Goal: Information Seeking & Learning: Learn about a topic

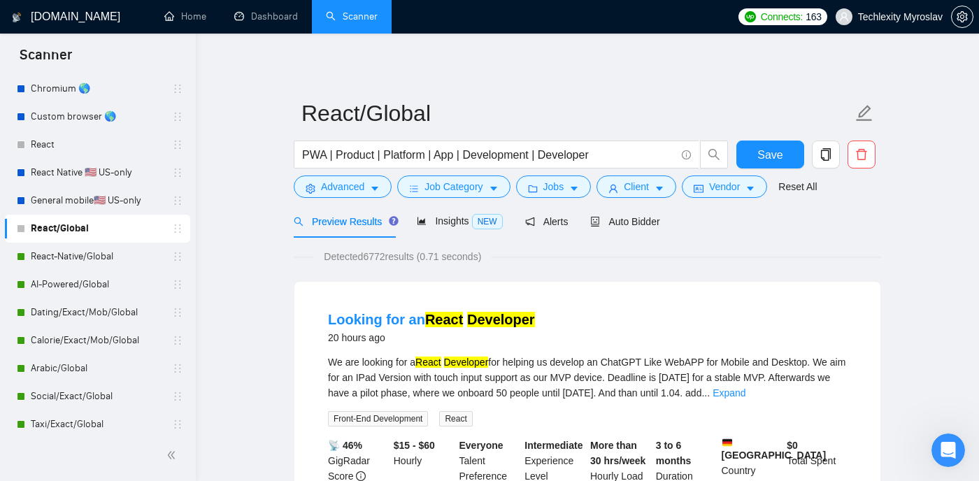
scroll to position [204, 0]
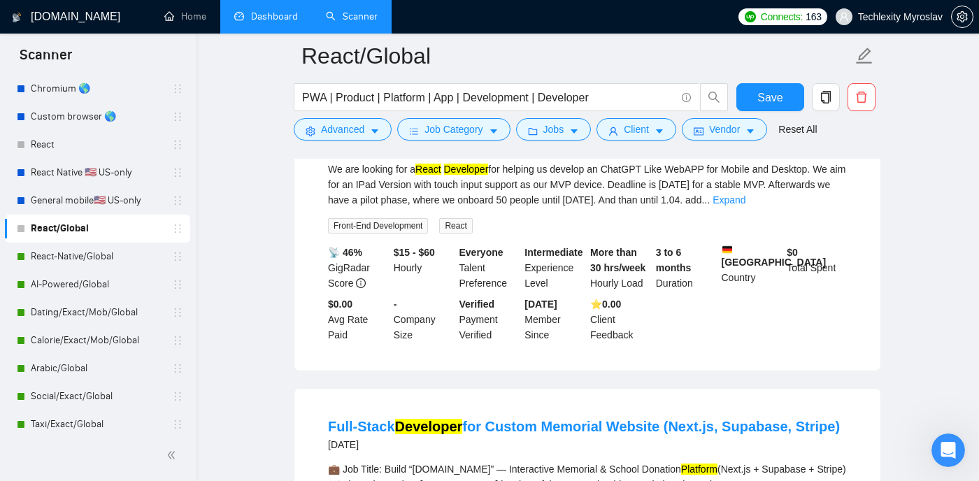
click at [257, 12] on link "Dashboard" at bounding box center [266, 16] width 64 height 12
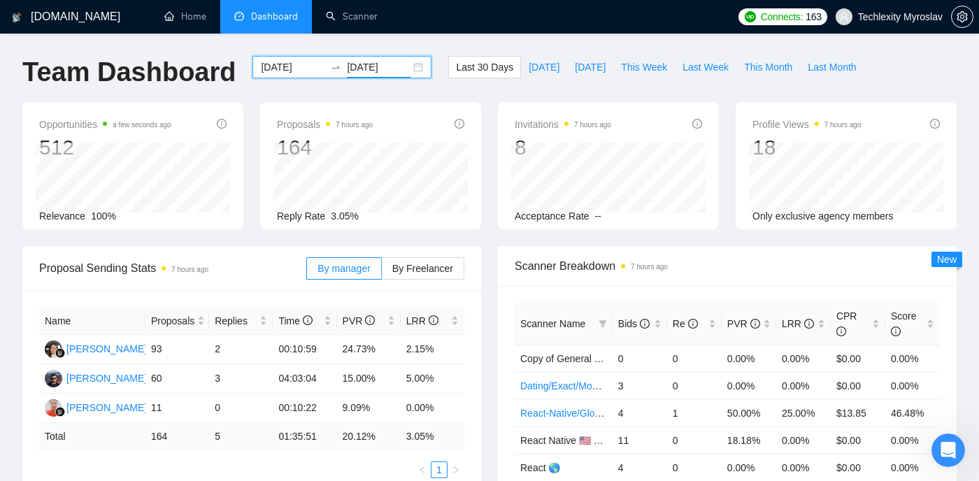
click at [395, 74] on input "2025-10-09" at bounding box center [379, 66] width 64 height 15
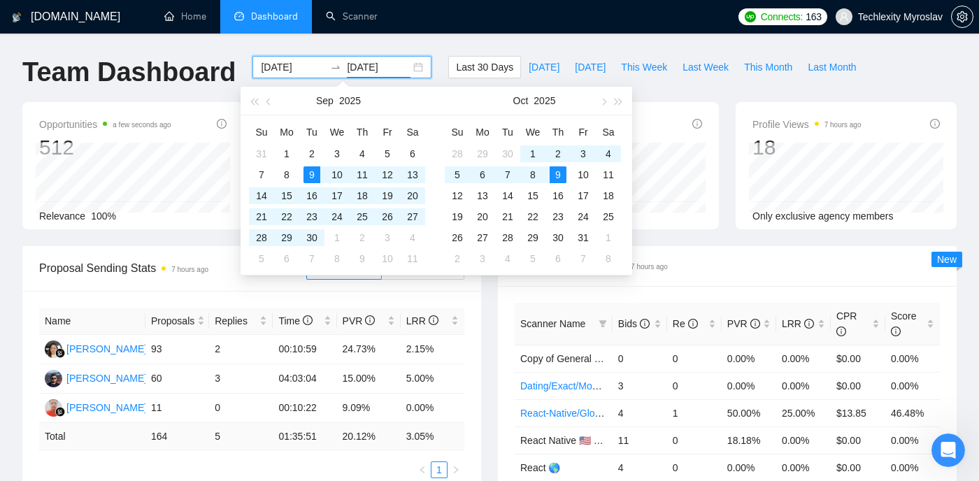
click at [395, 74] on input "2025-10-09" at bounding box center [379, 66] width 64 height 15
click at [649, 70] on span "This Week" at bounding box center [644, 66] width 46 height 15
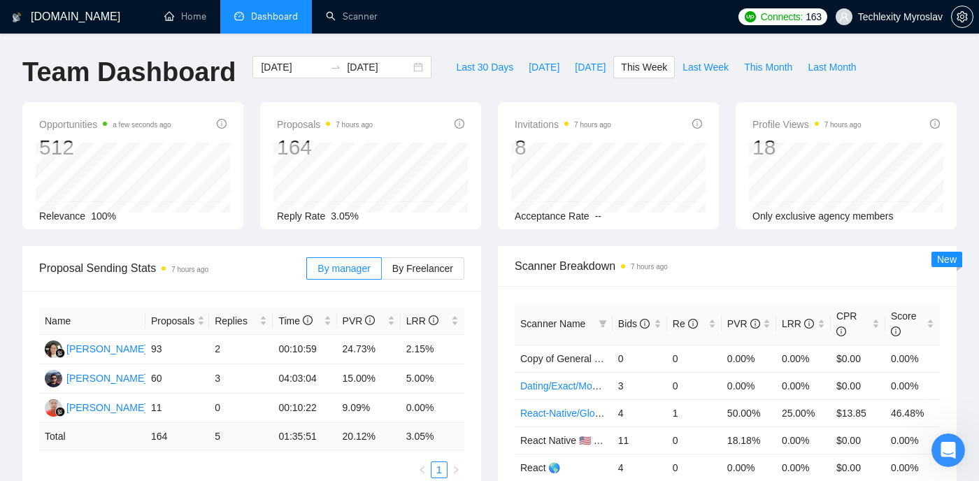
type input "2025-10-06"
type input "2025-10-12"
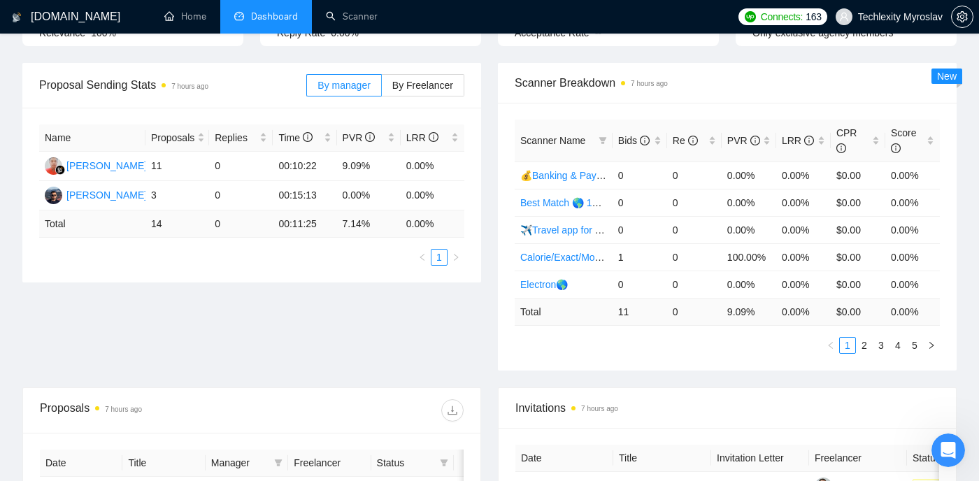
scroll to position [174, 0]
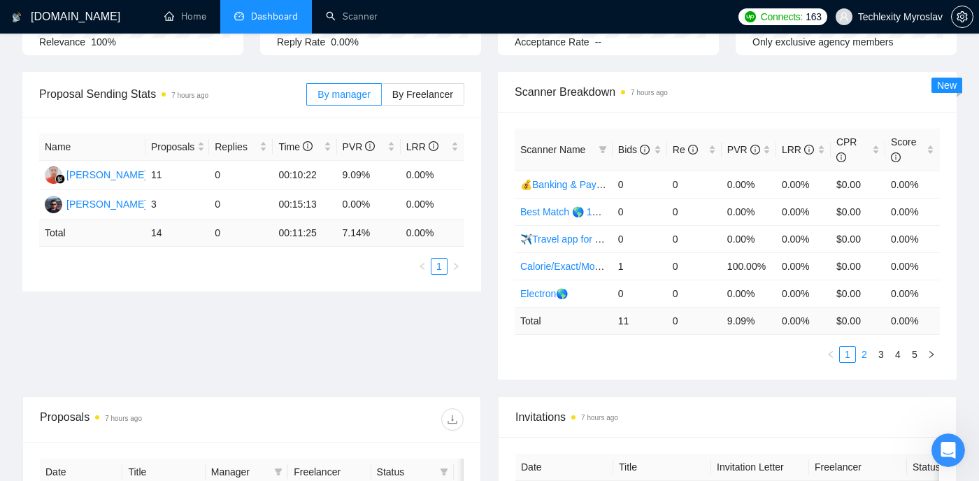
click at [857, 355] on link "2" at bounding box center [864, 354] width 15 height 15
click at [869, 355] on link "2" at bounding box center [864, 354] width 15 height 15
click at [876, 355] on link "3" at bounding box center [880, 354] width 15 height 15
click at [888, 355] on link "3" at bounding box center [880, 354] width 15 height 15
click at [892, 356] on link "4" at bounding box center [897, 354] width 15 height 15
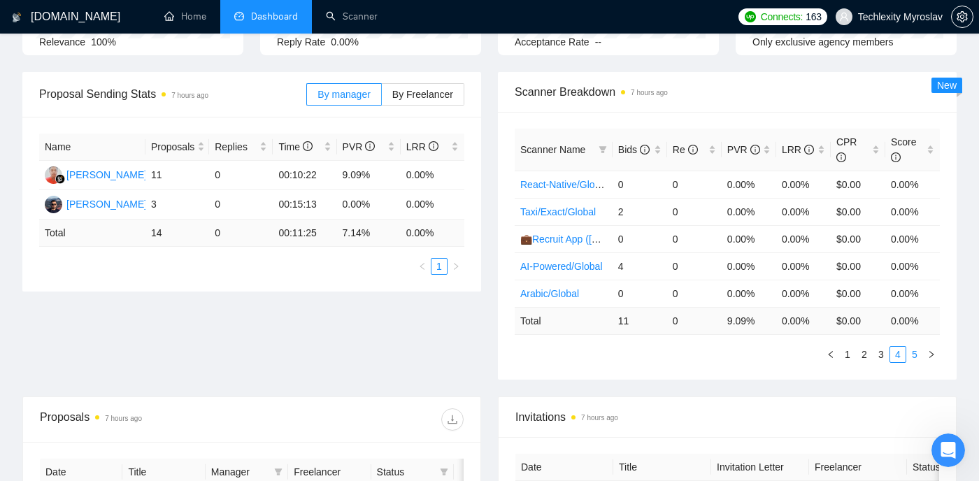
click at [908, 355] on link "5" at bounding box center [914, 354] width 15 height 15
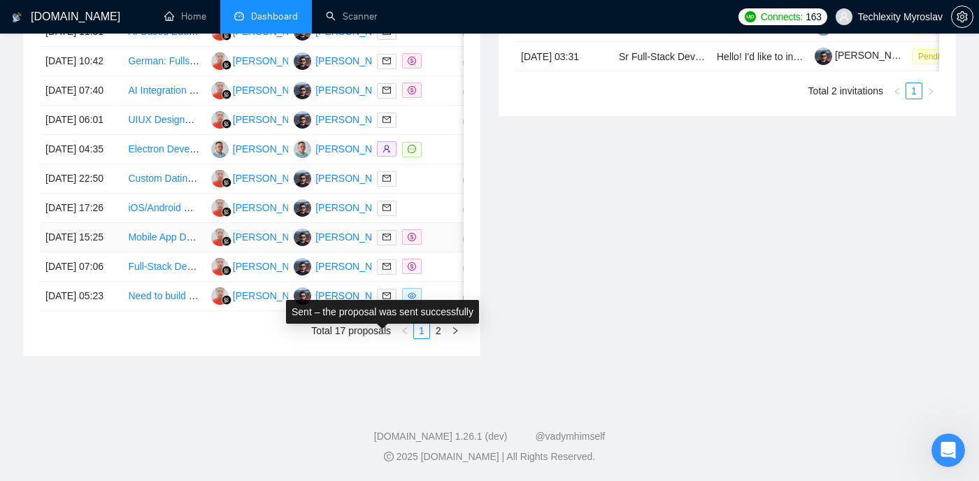
scroll to position [649, 0]
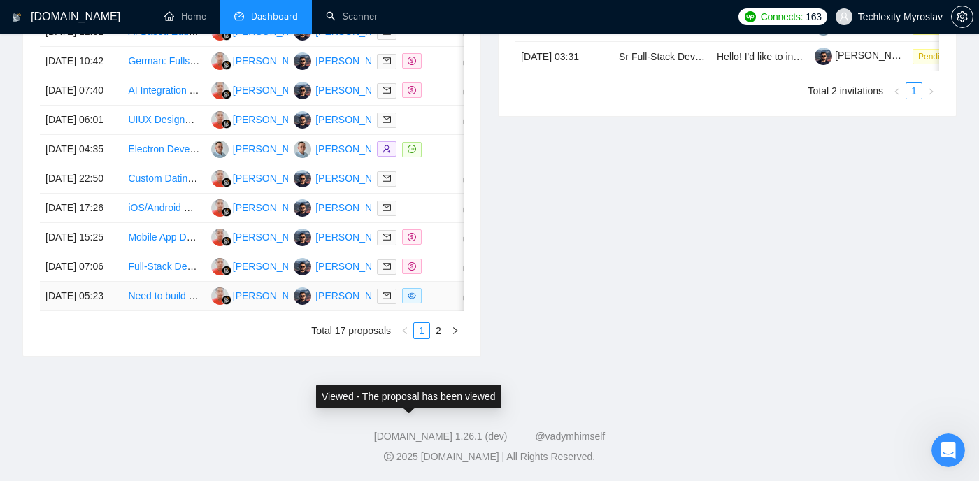
click at [410, 303] on span at bounding box center [412, 295] width 20 height 15
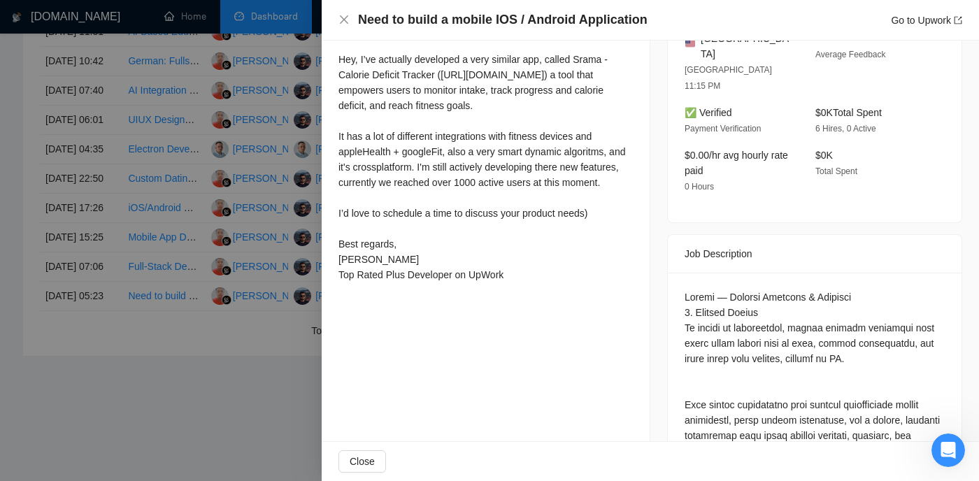
scroll to position [413, 0]
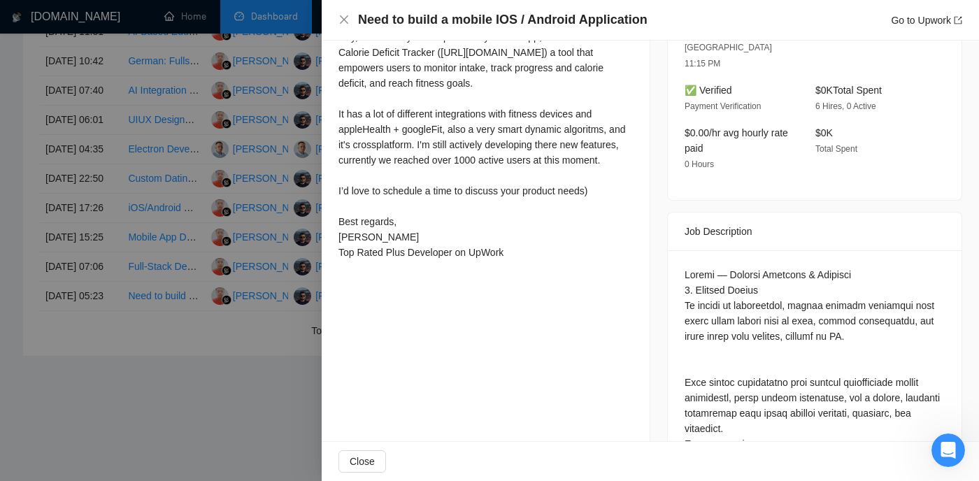
click at [230, 385] on div at bounding box center [489, 240] width 979 height 481
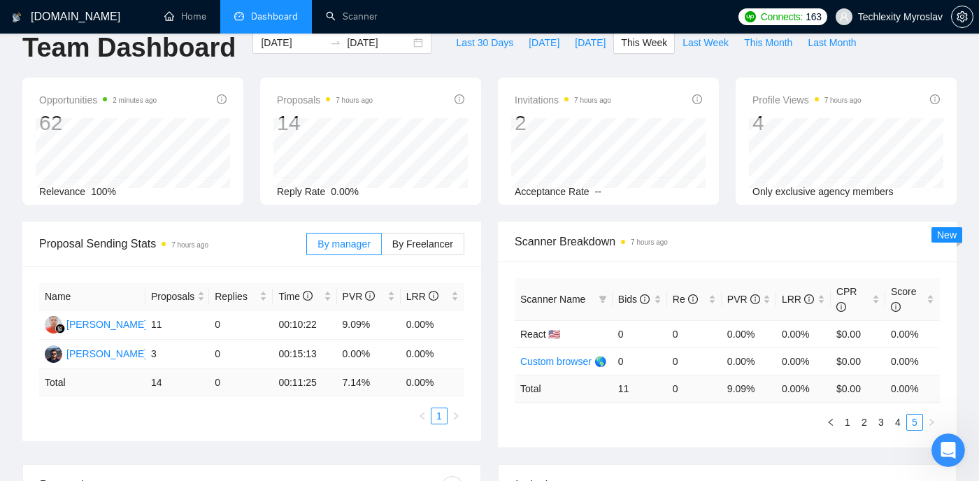
scroll to position [0, 0]
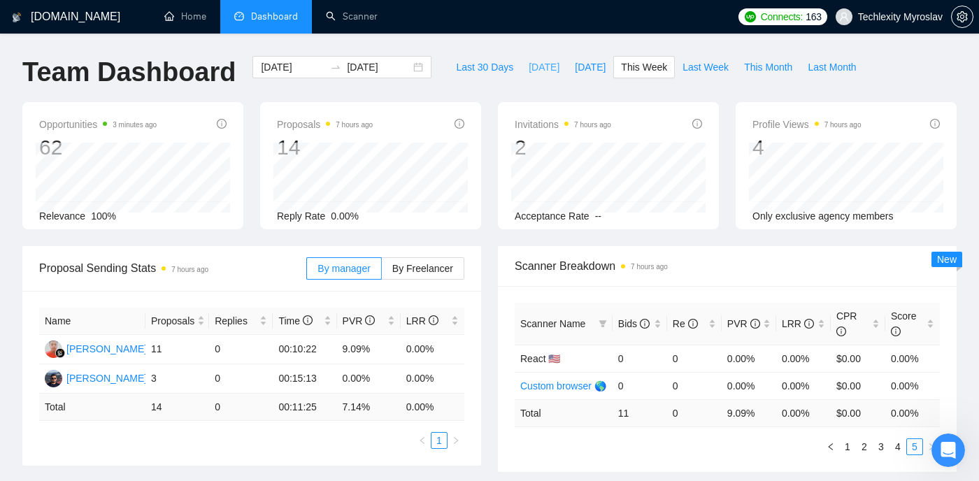
click at [533, 66] on span "Today" at bounding box center [544, 66] width 31 height 15
type input "2025-10-09"
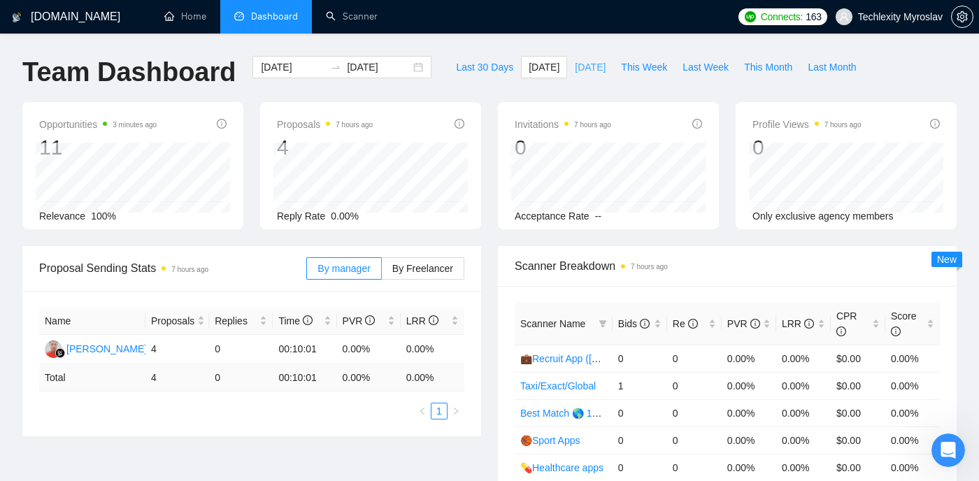
click at [592, 66] on span "Yesterday" at bounding box center [590, 66] width 31 height 15
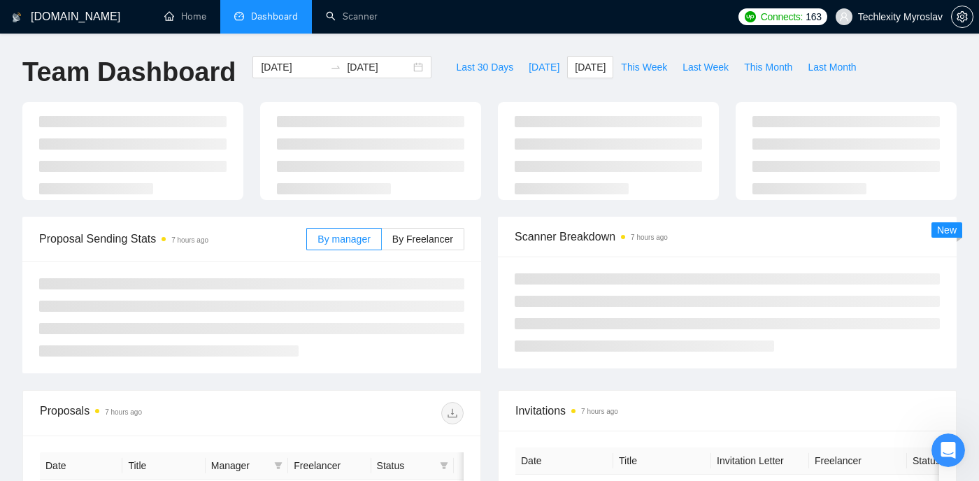
type input "2025-10-08"
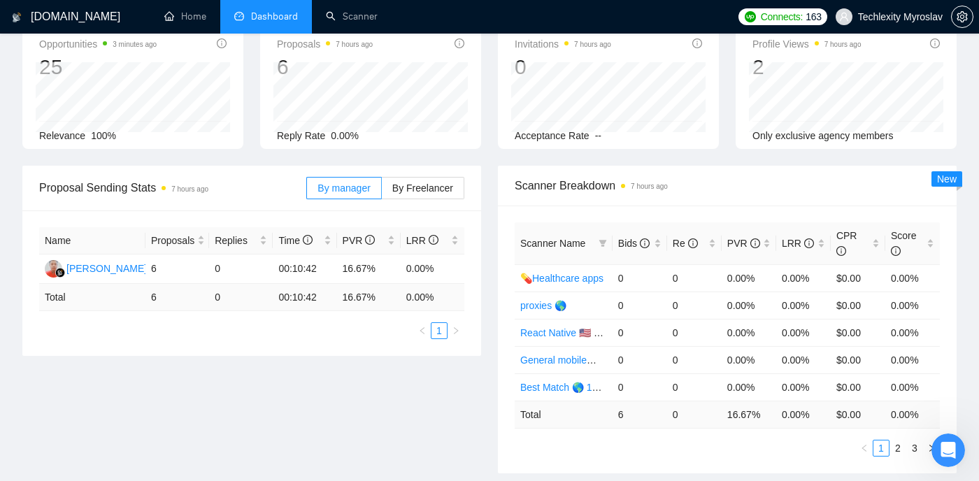
scroll to position [99, 0]
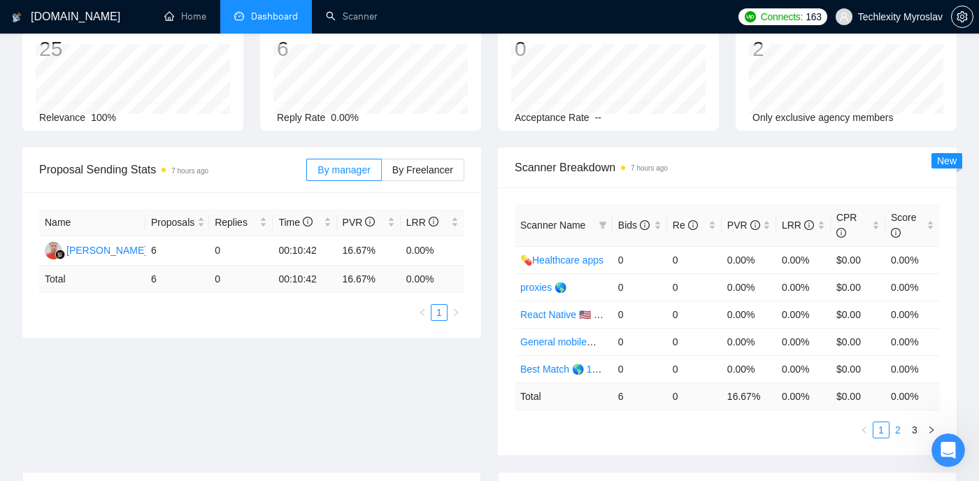
click at [891, 426] on link "2" at bounding box center [897, 429] width 15 height 15
click at [908, 427] on link "3" at bounding box center [914, 429] width 15 height 15
click at [881, 429] on link "1" at bounding box center [880, 429] width 15 height 15
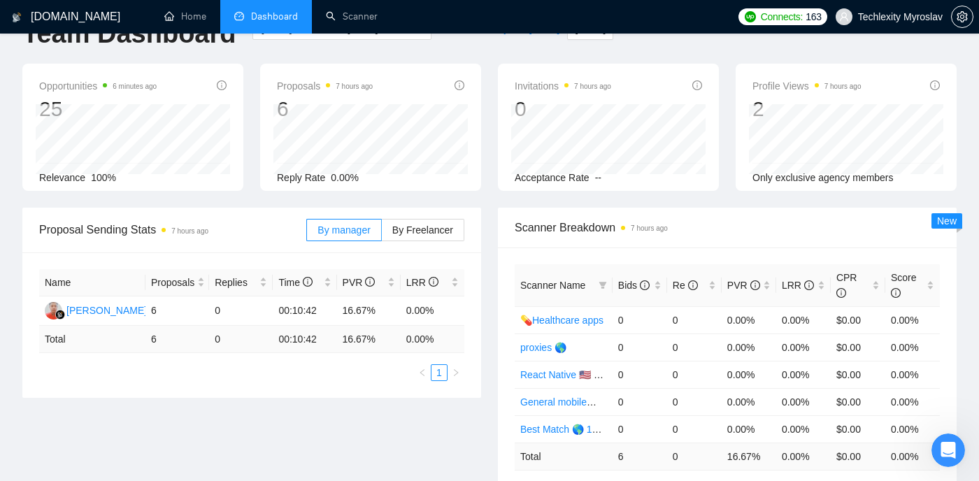
scroll to position [0, 0]
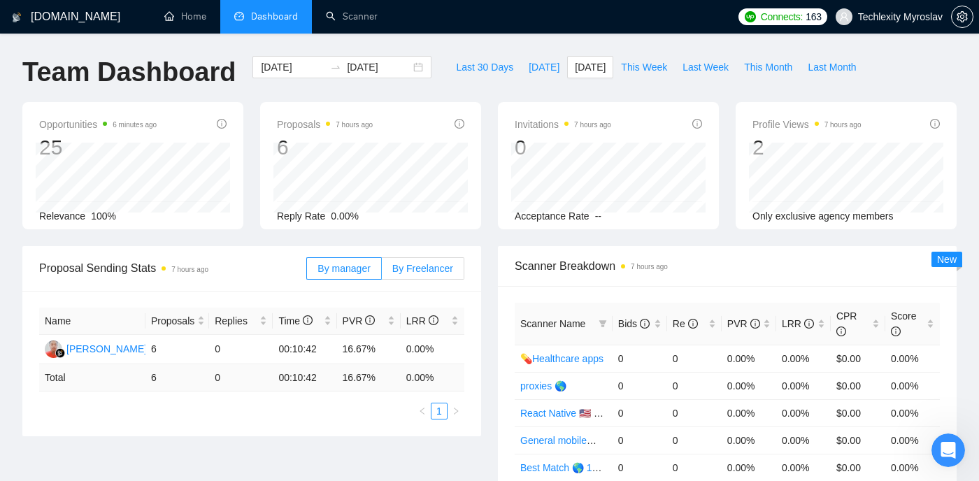
click at [438, 269] on span "By Freelancer" at bounding box center [422, 268] width 61 height 11
click at [382, 272] on input "By Freelancer" at bounding box center [382, 272] width 0 height 0
click at [338, 264] on span "By manager" at bounding box center [343, 268] width 52 height 11
click at [307, 272] on input "By manager" at bounding box center [307, 272] width 0 height 0
click at [426, 263] on span "By Freelancer" at bounding box center [422, 268] width 61 height 11
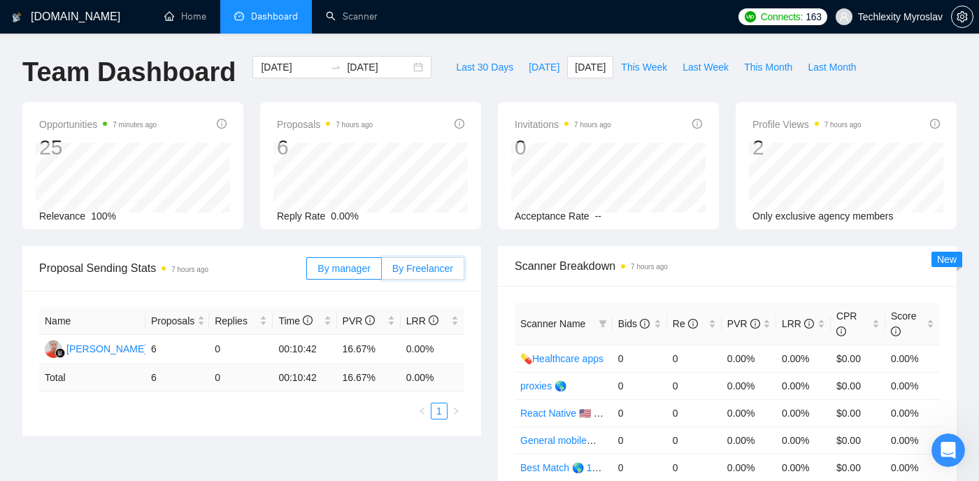
click at [382, 272] on input "By Freelancer" at bounding box center [382, 272] width 0 height 0
click at [425, 272] on span "By Freelancer" at bounding box center [422, 268] width 61 height 11
click at [382, 272] on input "By Freelancer" at bounding box center [382, 272] width 0 height 0
click at [348, 267] on span "By manager" at bounding box center [343, 268] width 52 height 11
click at [307, 272] on input "By manager" at bounding box center [307, 272] width 0 height 0
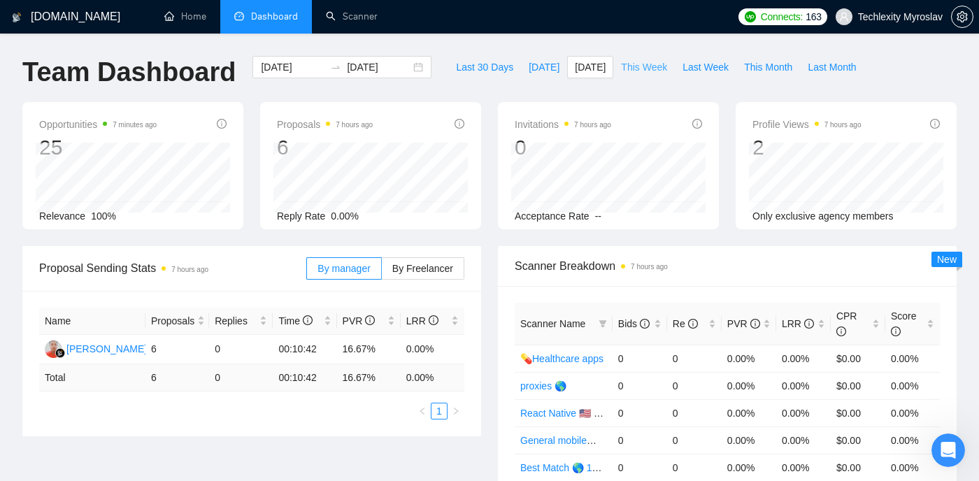
click at [636, 72] on span "This Week" at bounding box center [644, 66] width 46 height 15
type input "2025-10-06"
type input "2025-10-12"
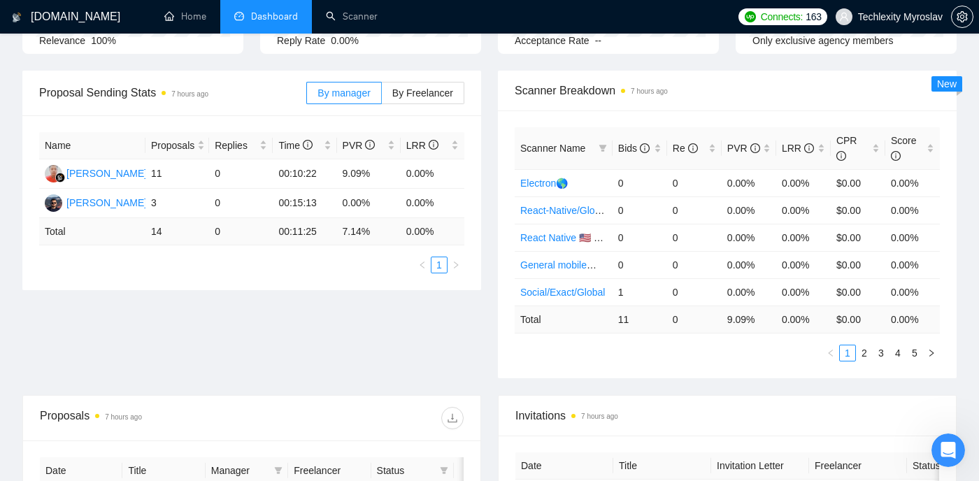
scroll to position [1, 0]
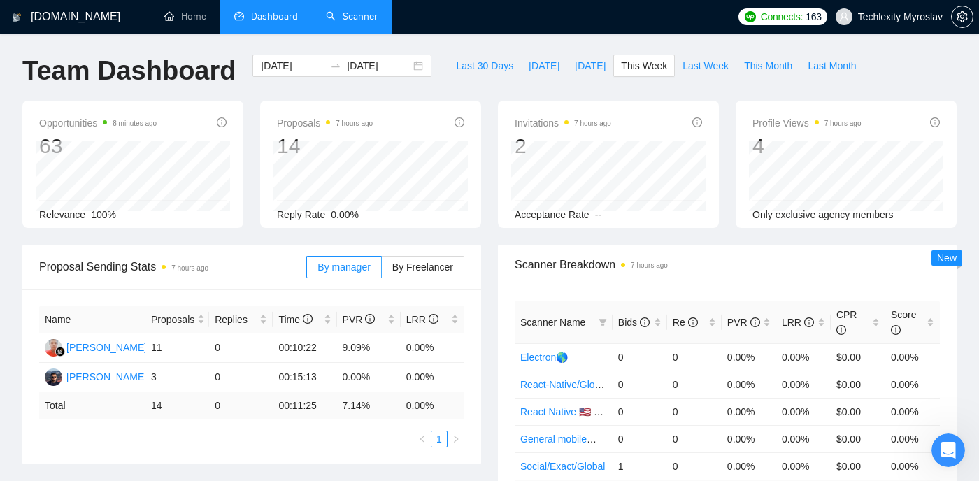
click at [362, 13] on link "Scanner" at bounding box center [352, 16] width 52 height 12
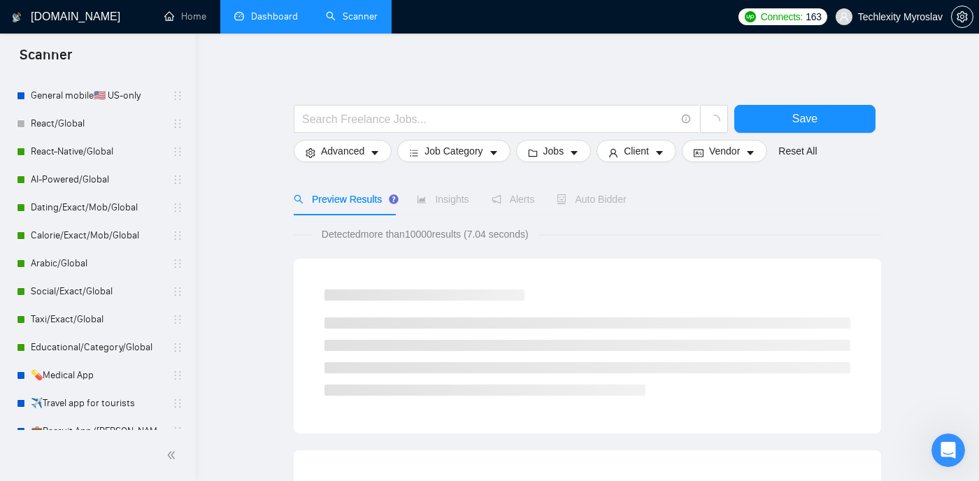
scroll to position [348, 0]
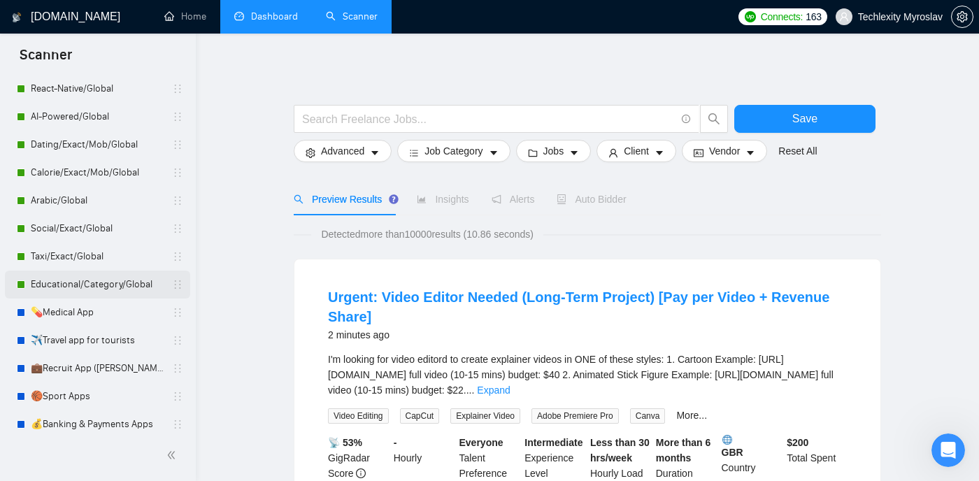
click at [119, 283] on link "Educational/Category/Global" at bounding box center [97, 285] width 133 height 28
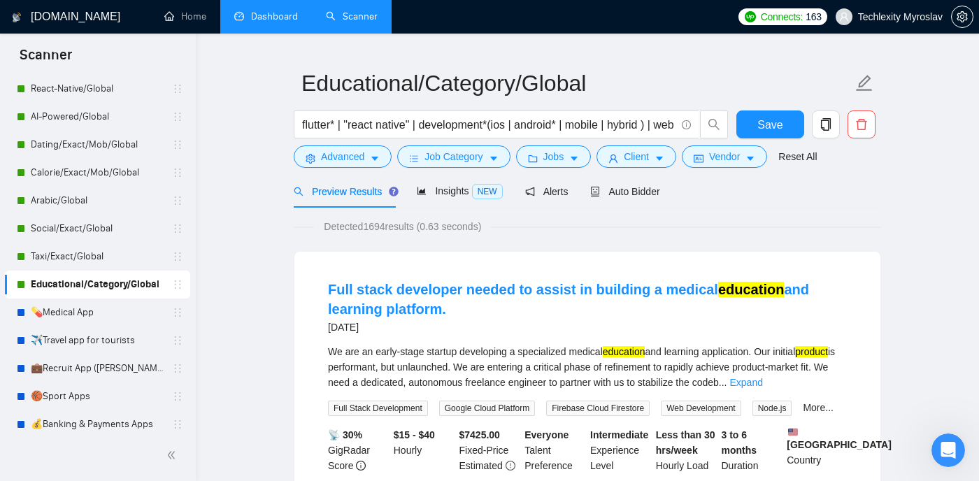
scroll to position [31, 0]
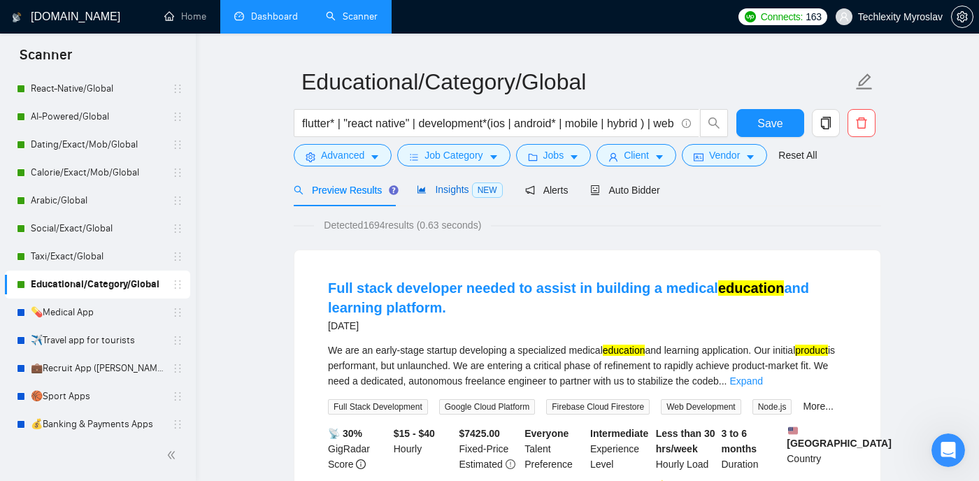
click at [459, 188] on span "Insights NEW" at bounding box center [459, 189] width 85 height 11
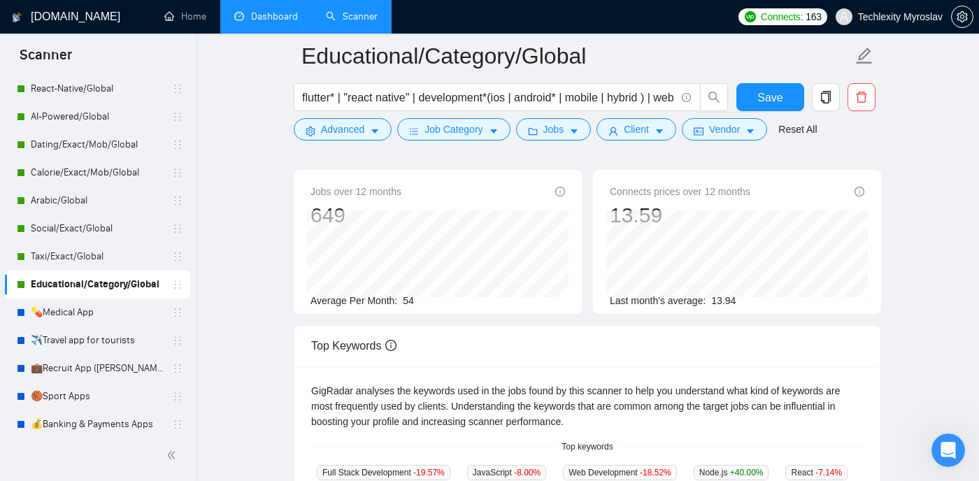
scroll to position [85, 0]
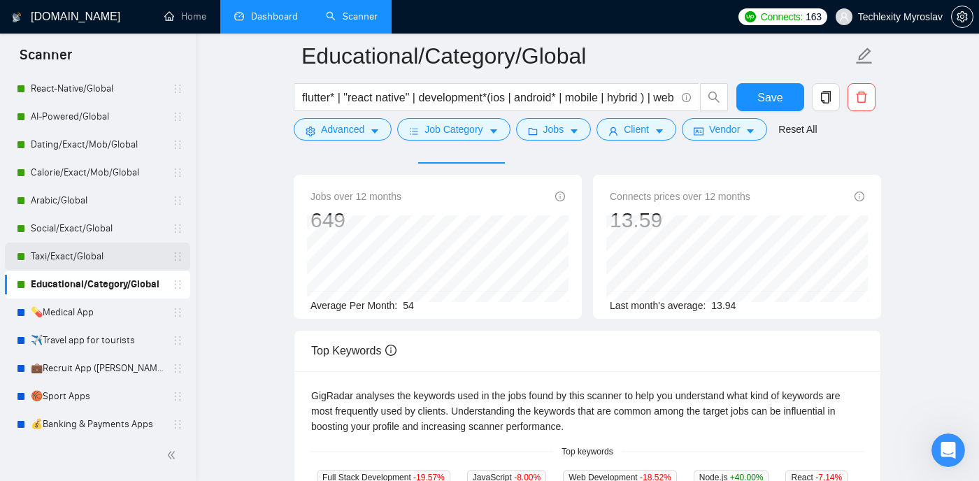
click at [122, 257] on link "Taxi/Exact/Global" at bounding box center [97, 257] width 133 height 28
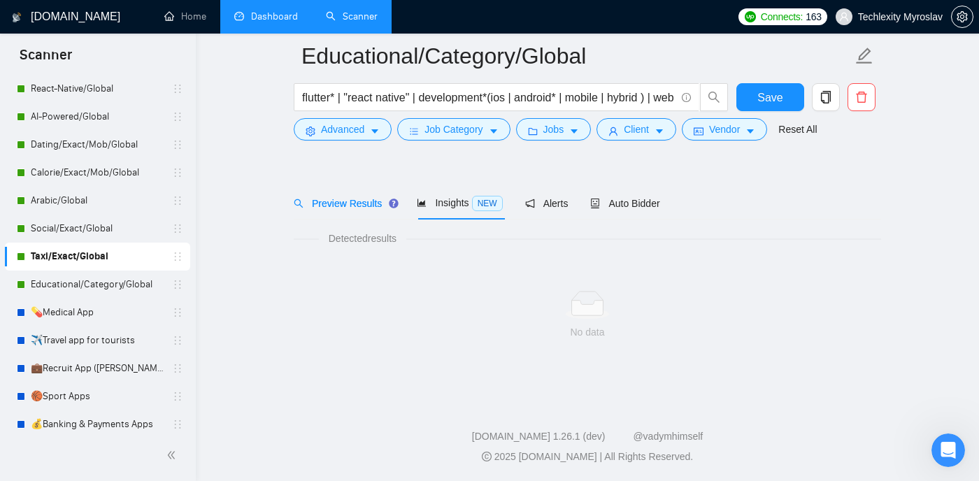
scroll to position [29, 0]
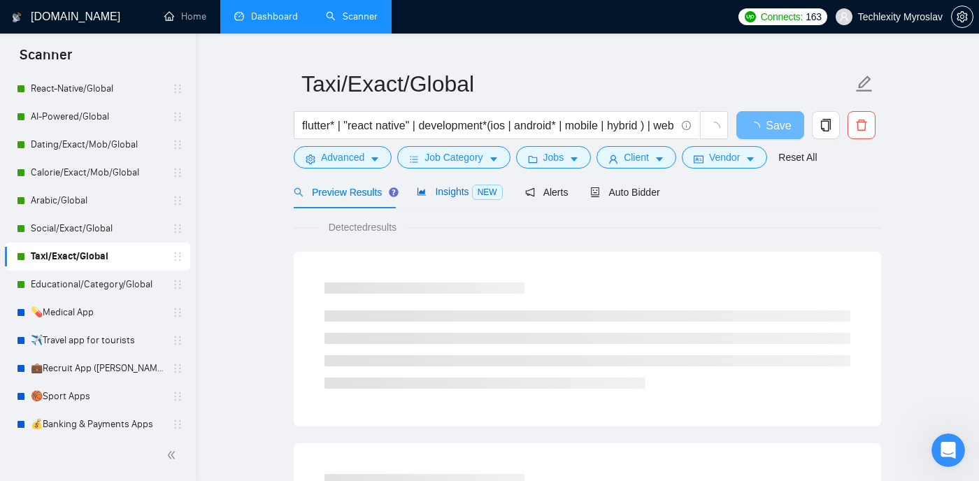
click at [452, 191] on span "Insights NEW" at bounding box center [459, 191] width 85 height 11
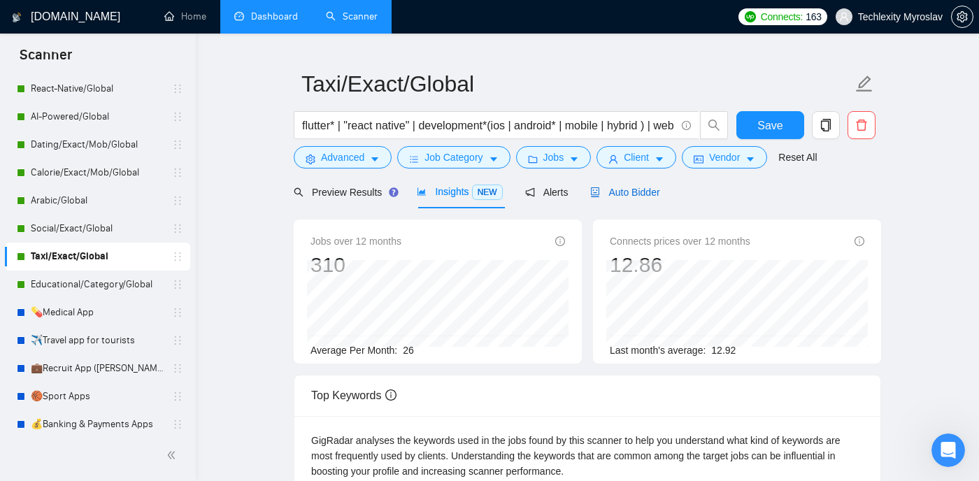
click at [638, 192] on span "Auto Bidder" at bounding box center [624, 192] width 69 height 11
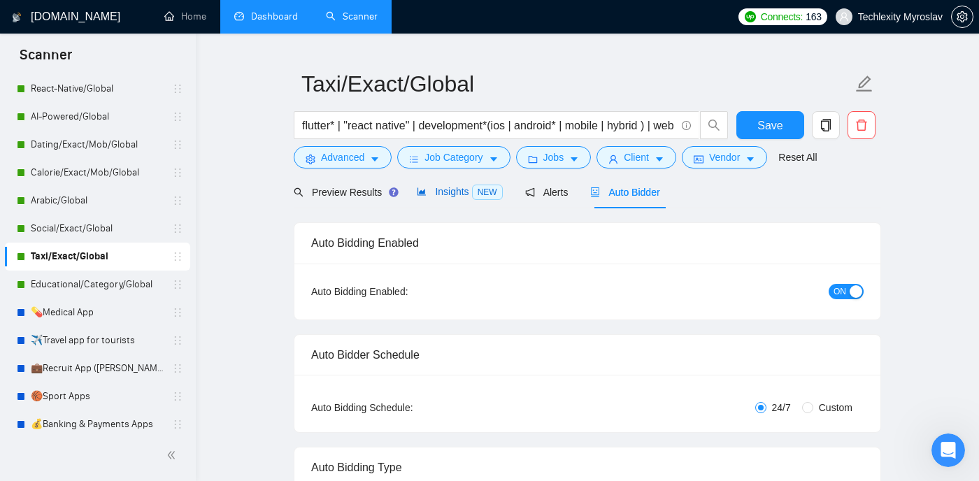
click at [440, 190] on span "Insights NEW" at bounding box center [459, 191] width 85 height 11
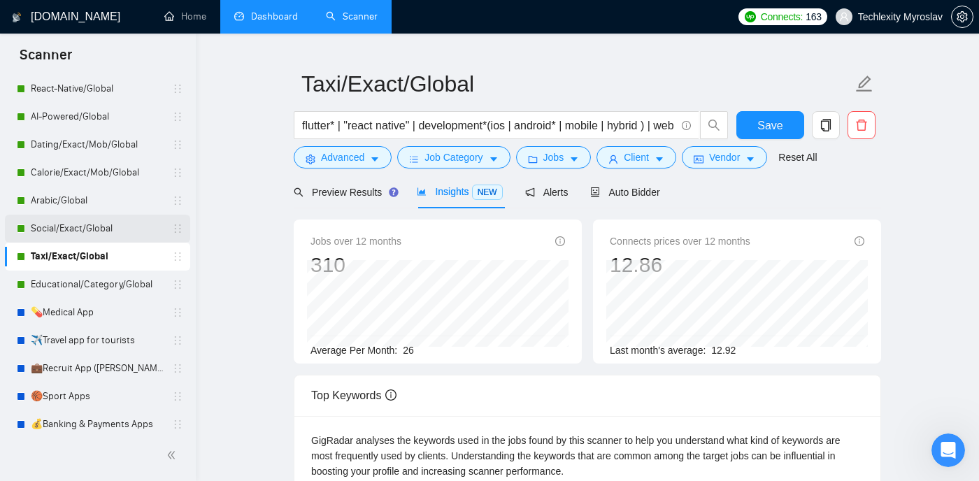
click at [115, 234] on link "Social/Exact/Global" at bounding box center [97, 229] width 133 height 28
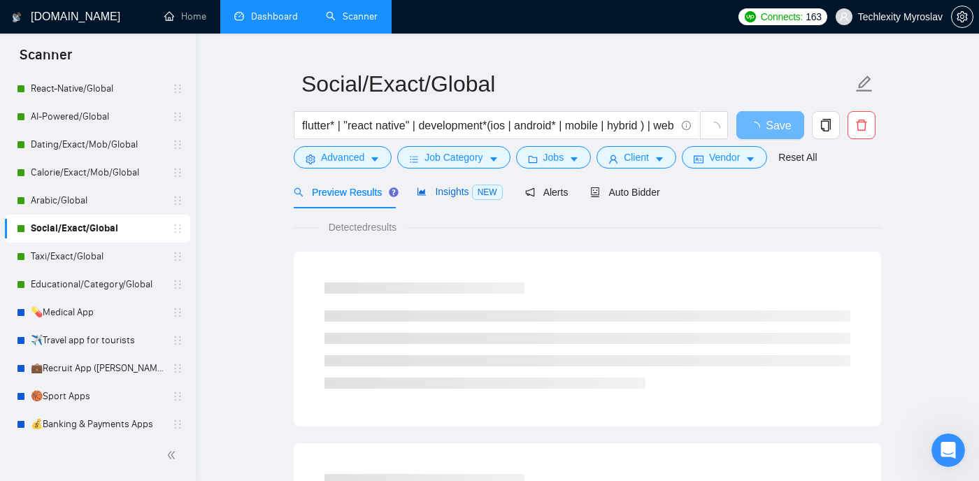
click at [450, 194] on span "Insights NEW" at bounding box center [459, 191] width 85 height 11
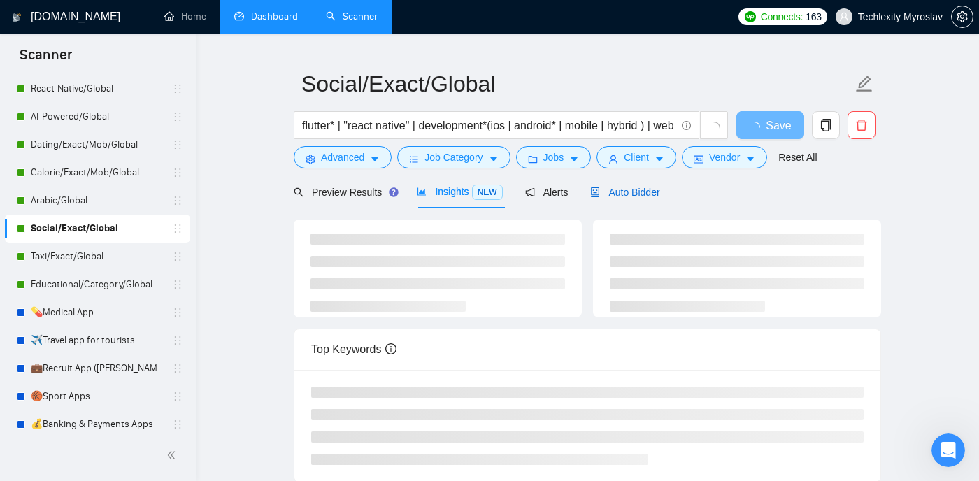
click at [644, 192] on span "Auto Bidder" at bounding box center [624, 192] width 69 height 11
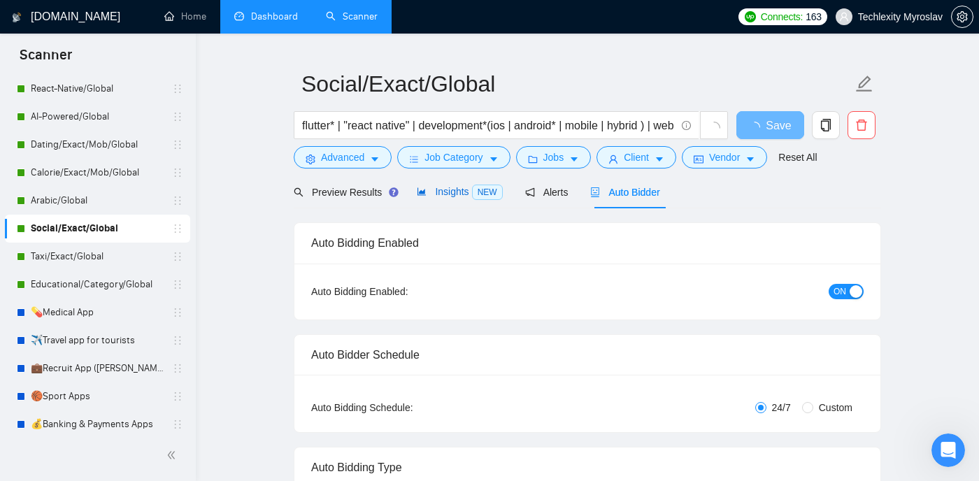
click at [463, 186] on span "Insights NEW" at bounding box center [459, 191] width 85 height 11
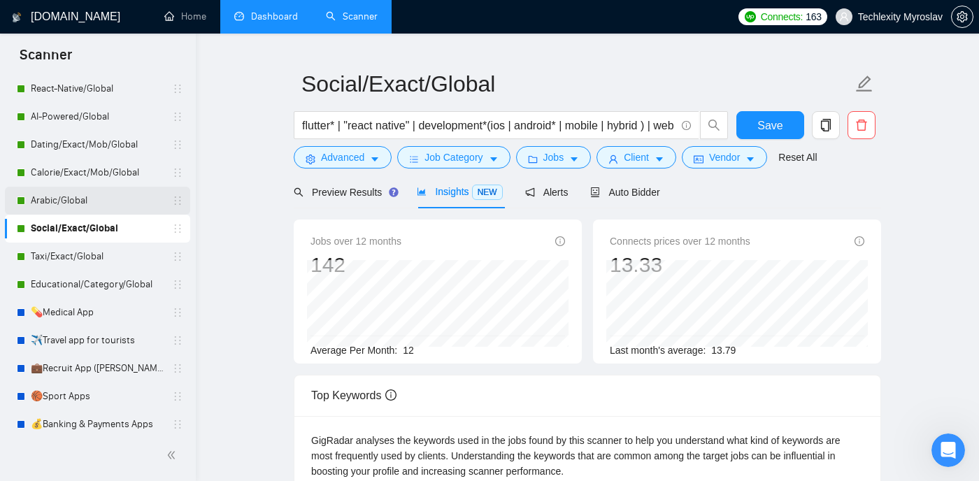
click at [114, 196] on link "Arabic/Global" at bounding box center [97, 201] width 133 height 28
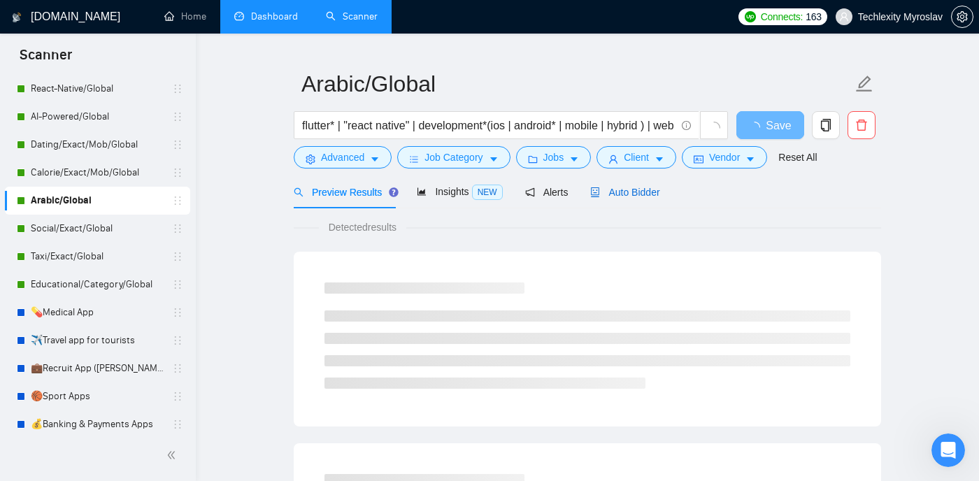
click at [607, 190] on span "Auto Bidder" at bounding box center [624, 192] width 69 height 11
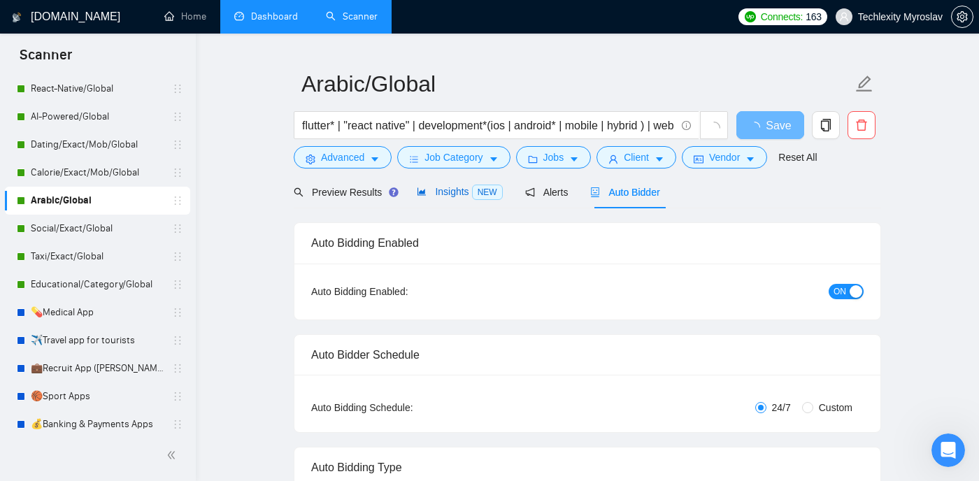
click at [452, 192] on span "Insights NEW" at bounding box center [459, 191] width 85 height 11
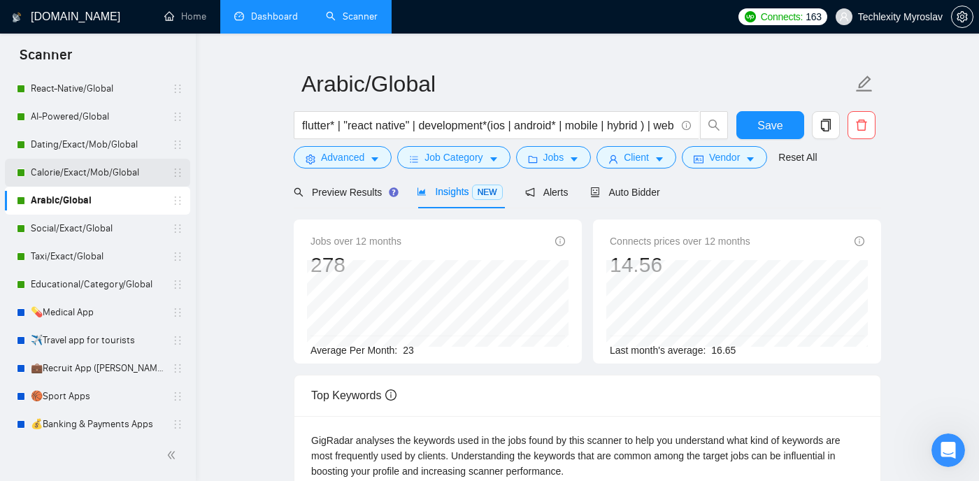
click at [111, 172] on link "Calorie/Exact/Mob/Global" at bounding box center [97, 173] width 133 height 28
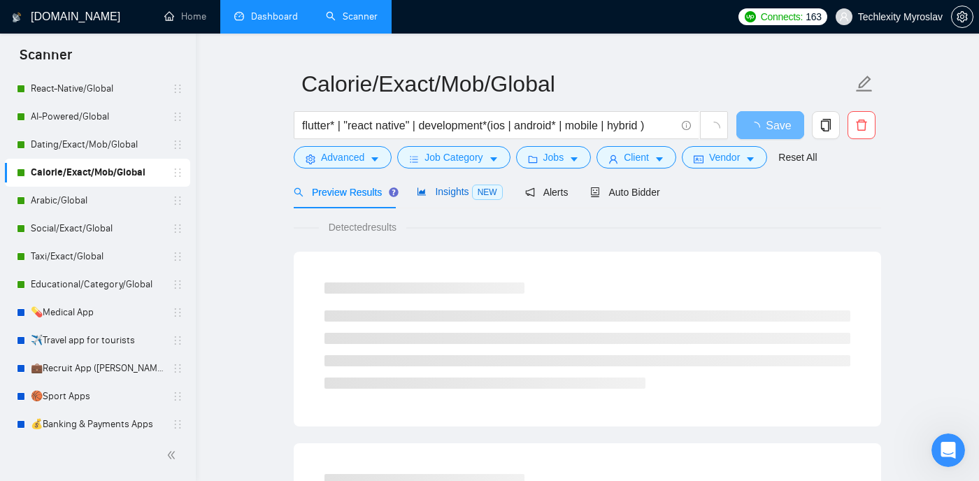
click at [462, 197] on span "Insights NEW" at bounding box center [459, 191] width 85 height 11
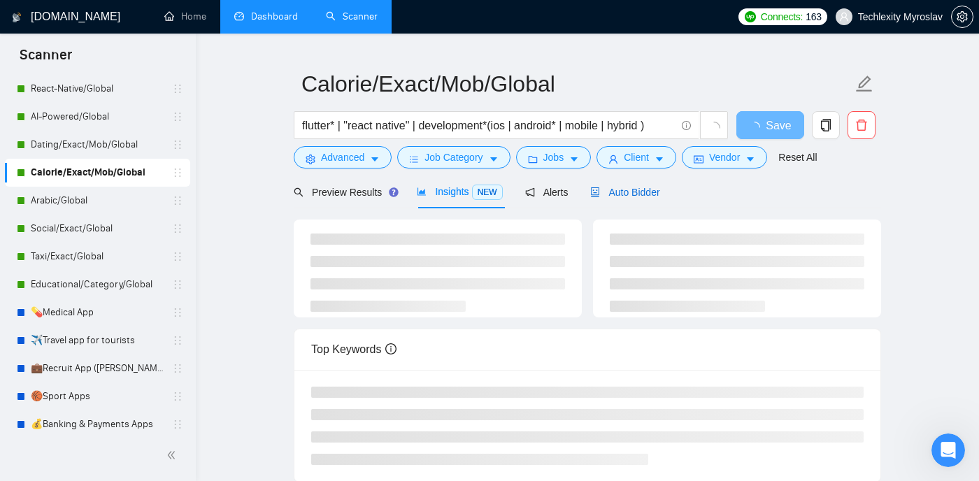
click at [639, 198] on div "Auto Bidder" at bounding box center [624, 192] width 69 height 15
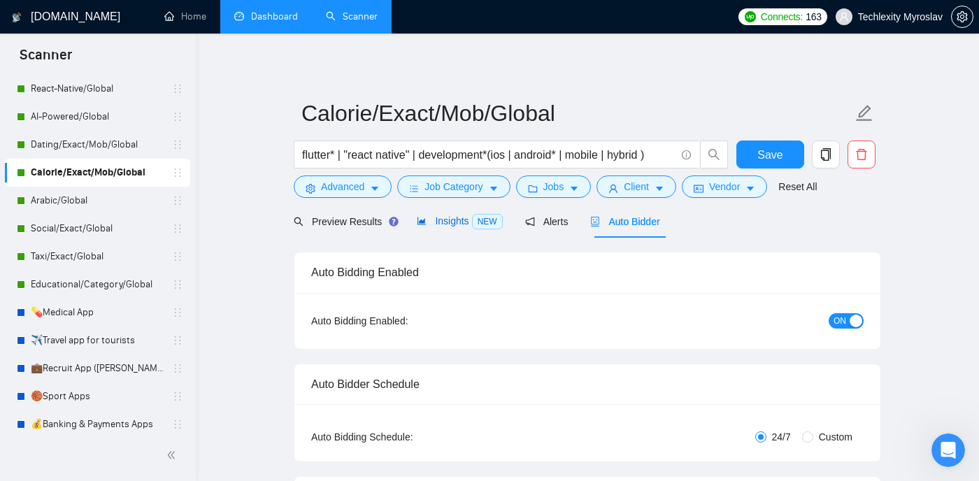
click at [458, 224] on span "Insights NEW" at bounding box center [459, 220] width 85 height 11
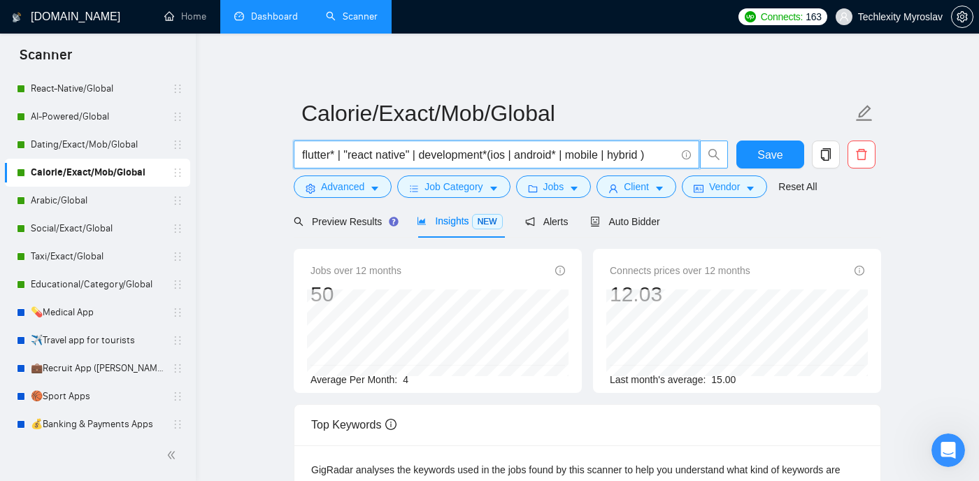
drag, startPoint x: 587, startPoint y: 160, endPoint x: 723, endPoint y: 156, distance: 135.7
click at [723, 156] on span "flutter* | "react native" | development*(ios | android* | mobile | hybrid )" at bounding box center [511, 155] width 435 height 28
click at [857, 222] on div "Preview Results Insights NEW Alerts Auto Bidder" at bounding box center [587, 221] width 587 height 33
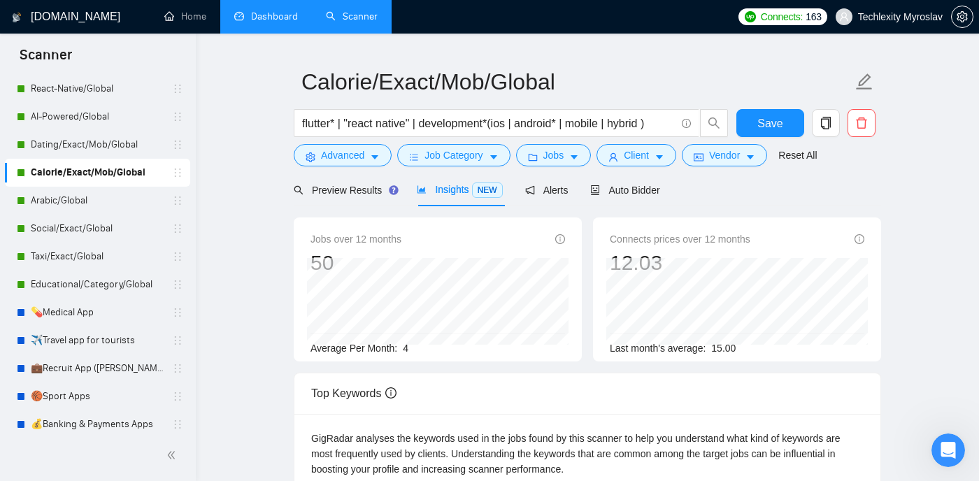
scroll to position [32, 0]
click at [127, 144] on link "Dating/Exact/Mob/Global" at bounding box center [97, 145] width 133 height 28
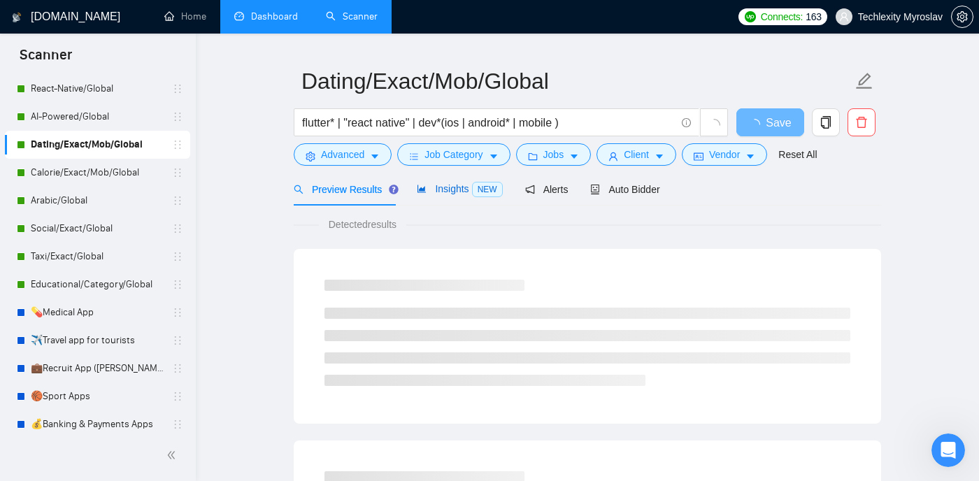
click at [428, 187] on span "Insights NEW" at bounding box center [459, 188] width 85 height 11
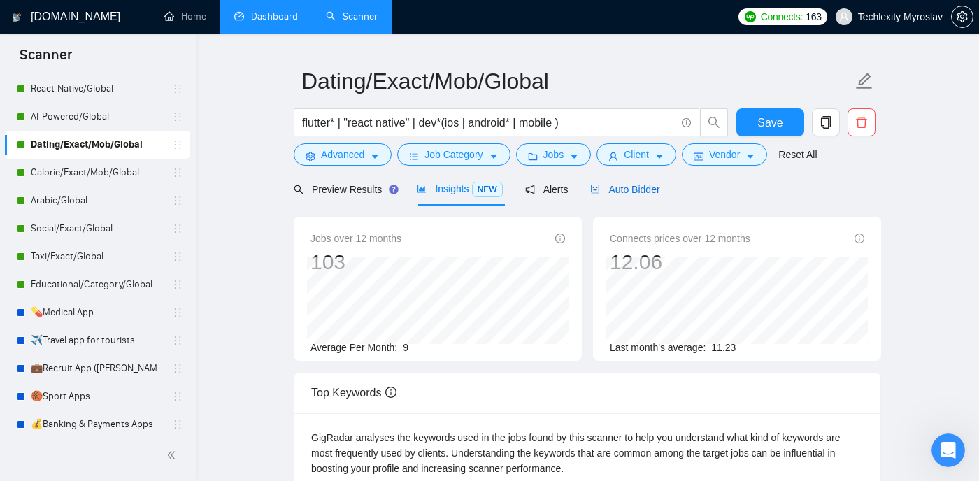
click at [649, 184] on span "Auto Bidder" at bounding box center [624, 189] width 69 height 11
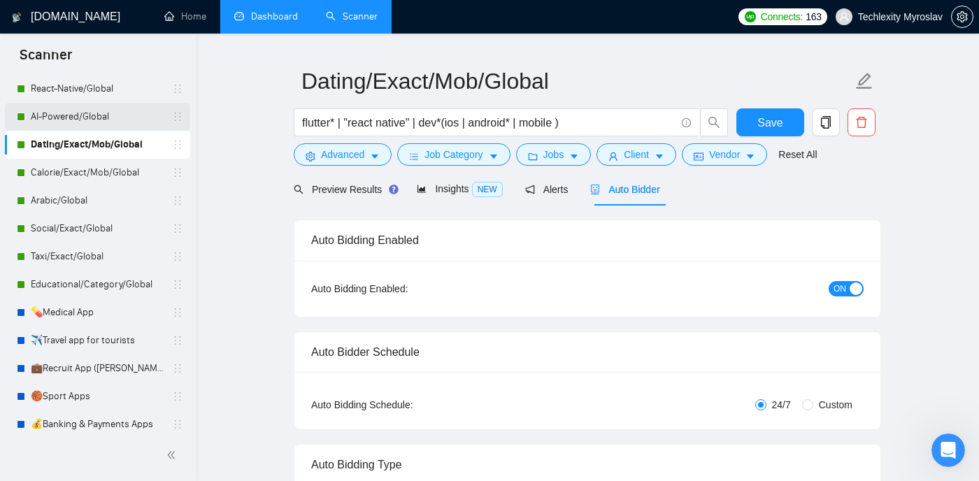
click at [117, 117] on link "AI-Powered/Global" at bounding box center [97, 117] width 133 height 28
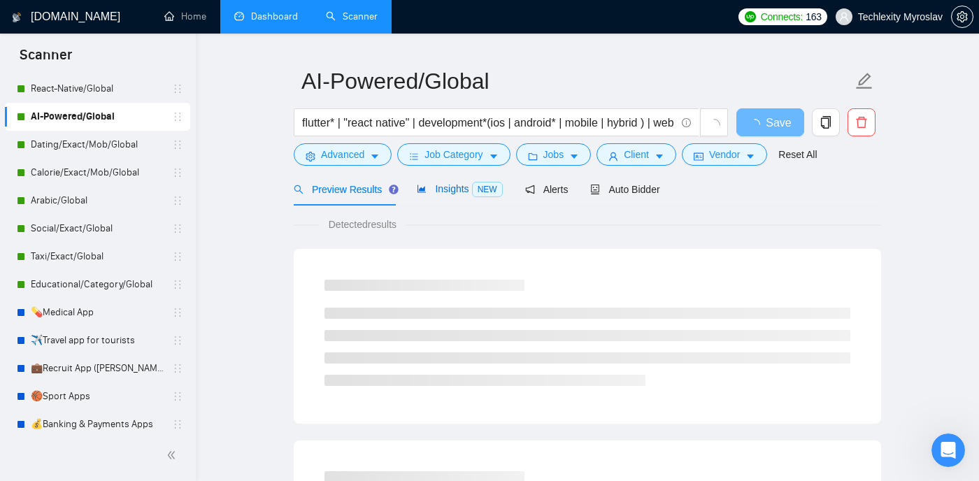
click at [452, 192] on span "Insights NEW" at bounding box center [459, 188] width 85 height 11
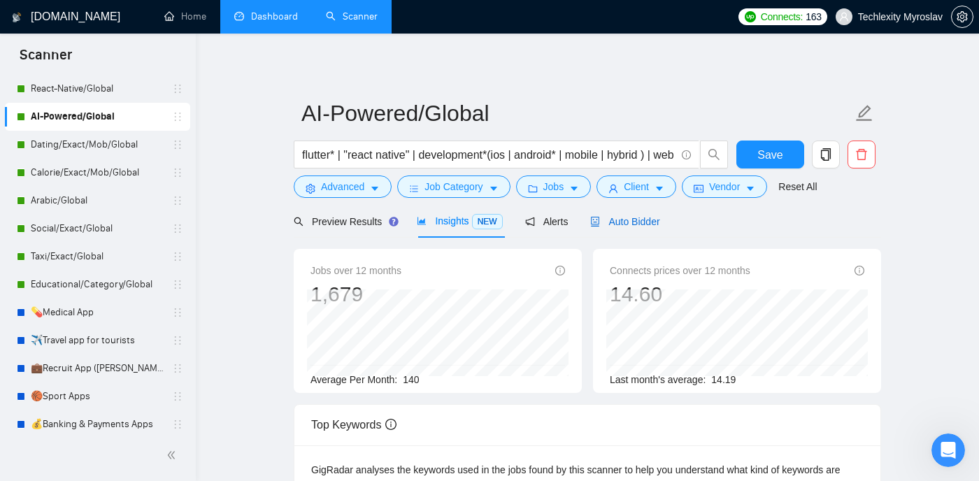
click at [641, 214] on div "Auto Bidder" at bounding box center [624, 221] width 69 height 15
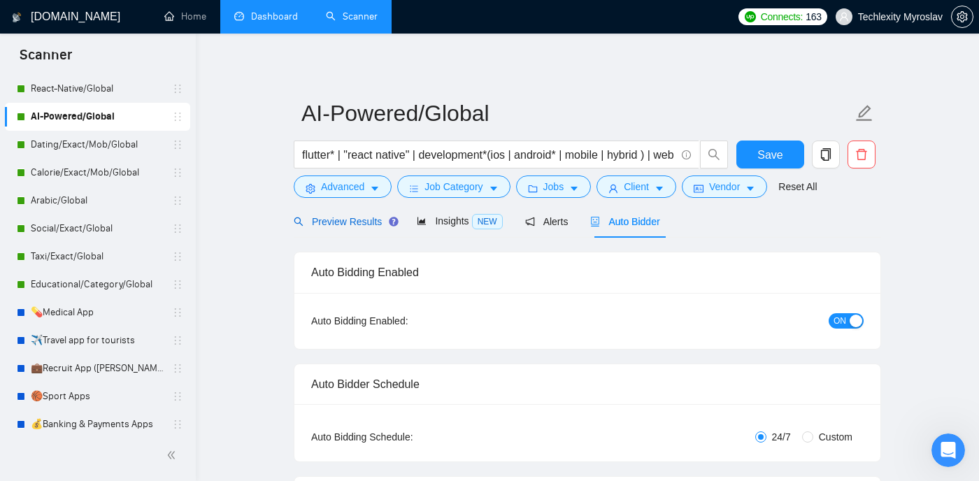
click at [362, 222] on span "Preview Results" at bounding box center [344, 221] width 101 height 11
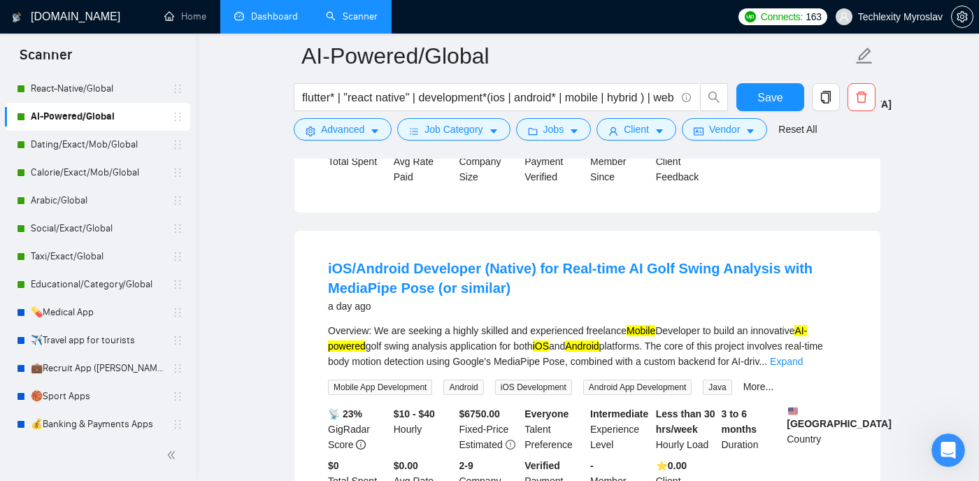
scroll to position [981, 0]
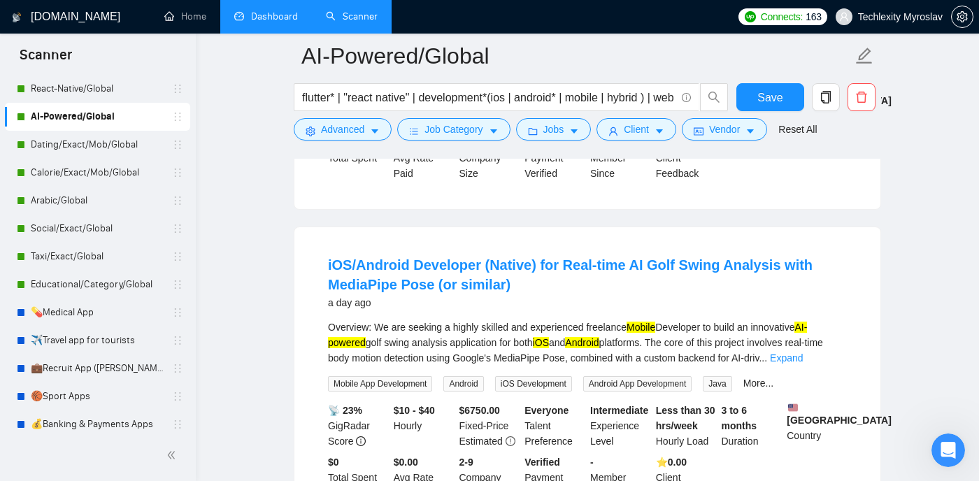
click at [281, 15] on link "Dashboard" at bounding box center [266, 16] width 64 height 12
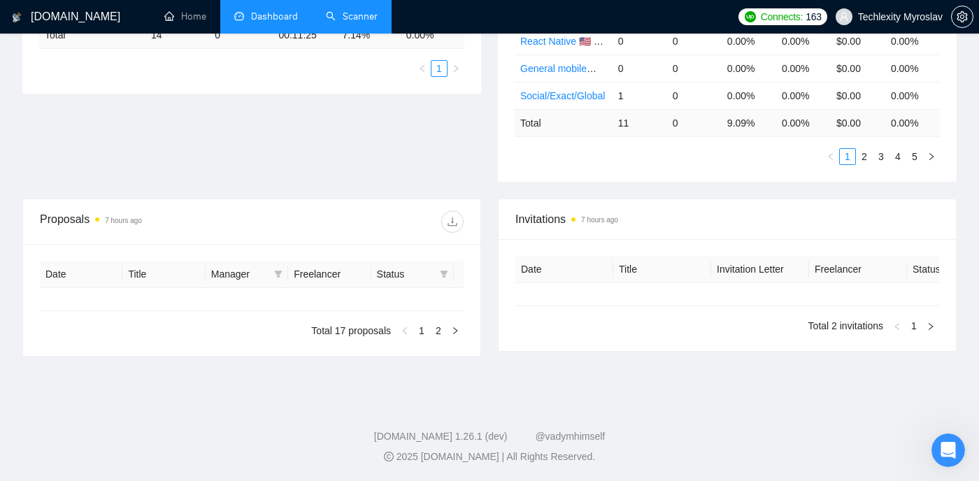
type input "2025-09-09"
type input "2025-10-09"
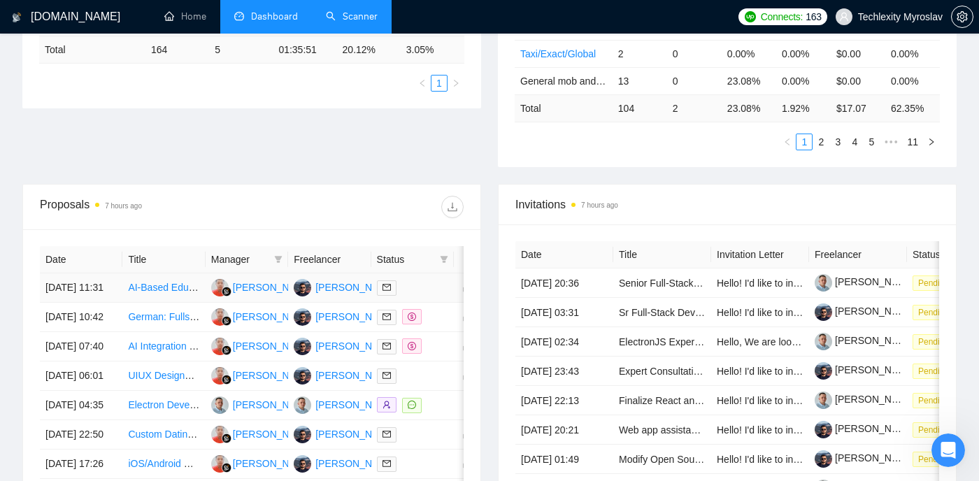
scroll to position [215, 0]
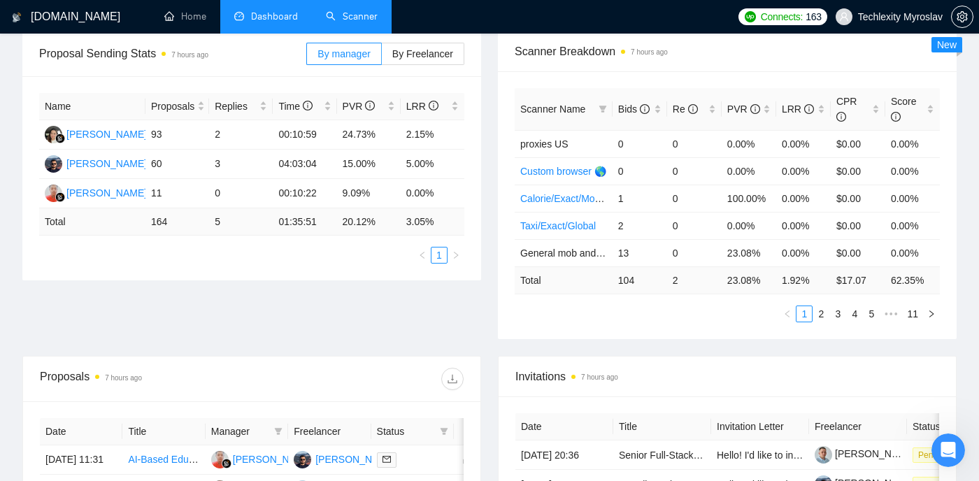
click at [362, 15] on link "Scanner" at bounding box center [352, 16] width 52 height 12
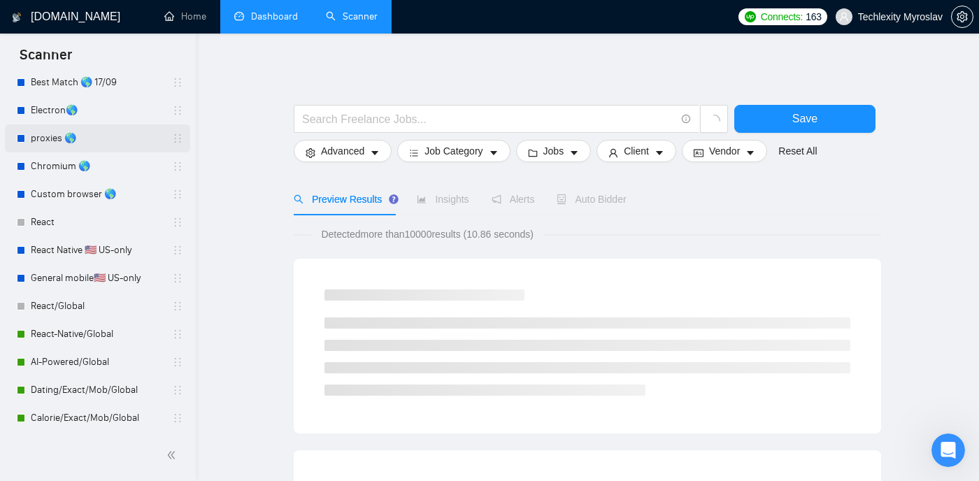
scroll to position [141, 0]
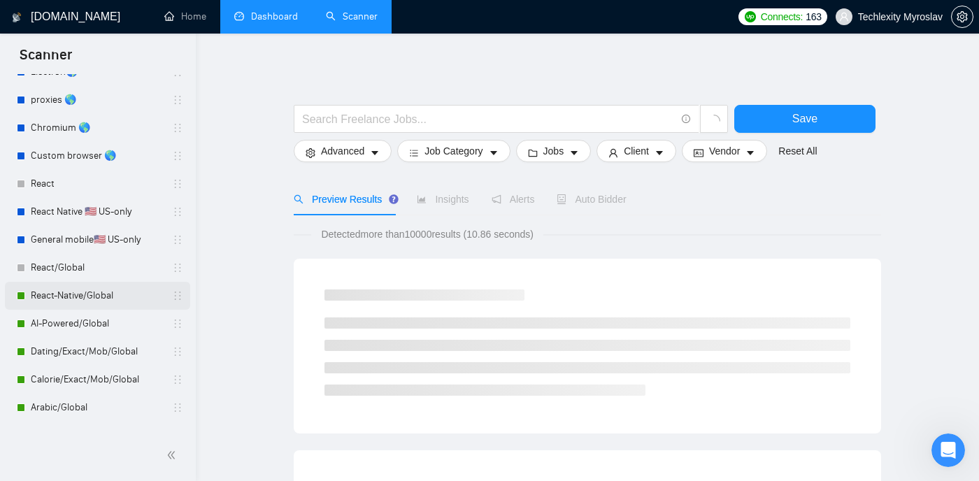
click at [111, 293] on link "React-Native/Global" at bounding box center [97, 296] width 133 height 28
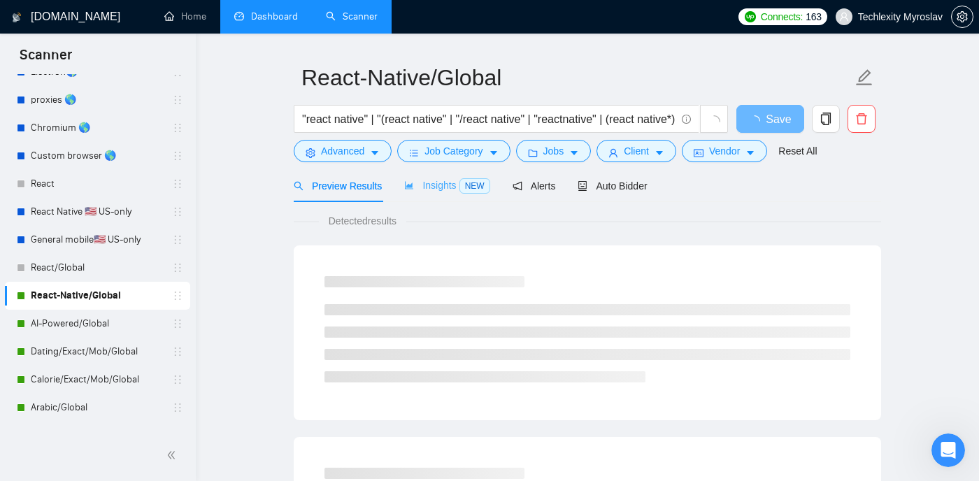
scroll to position [50, 0]
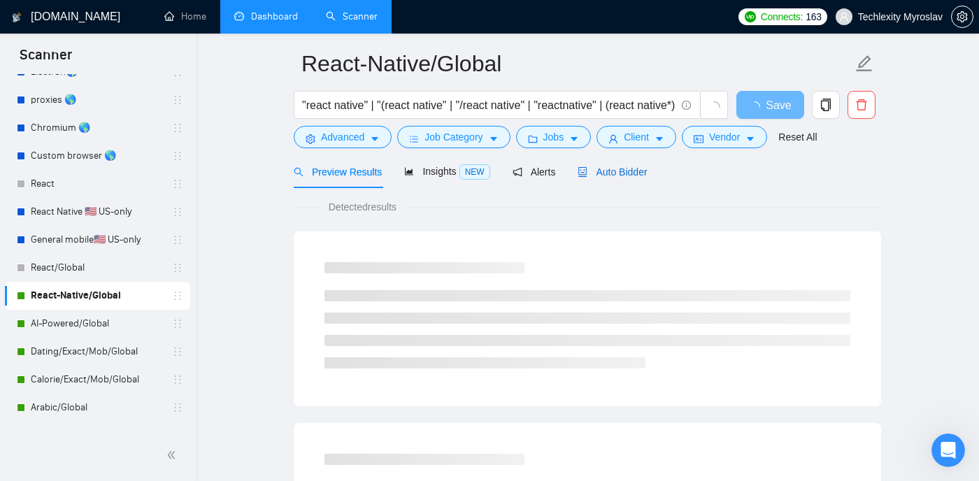
click at [629, 173] on span "Auto Bidder" at bounding box center [612, 171] width 69 height 11
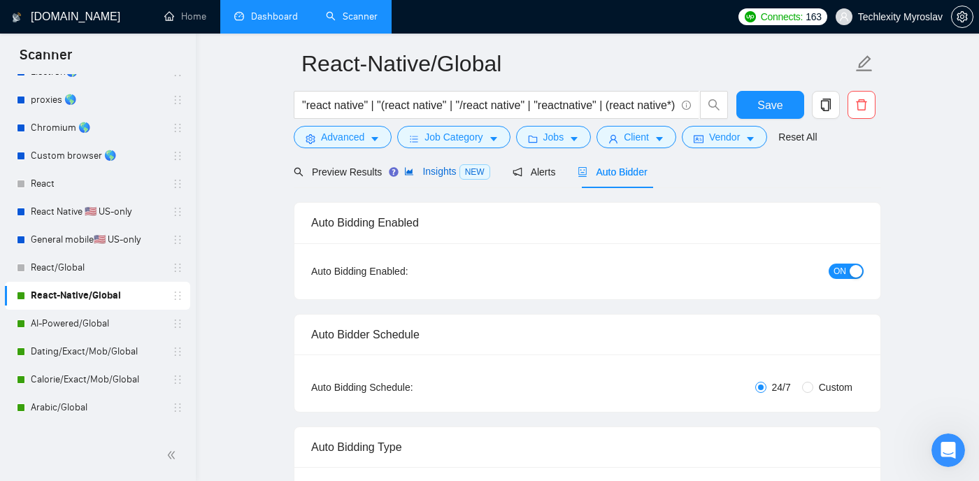
click at [413, 168] on icon "area-chart" at bounding box center [409, 171] width 10 height 10
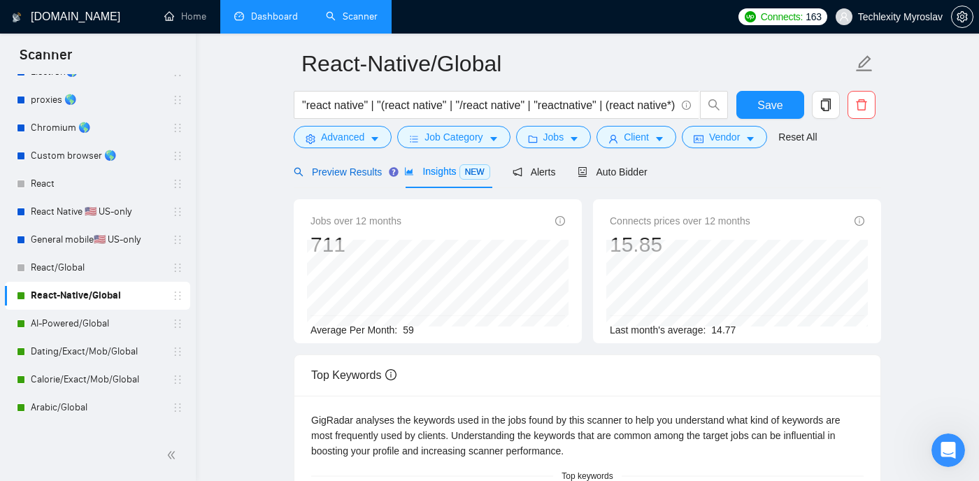
click at [350, 171] on span "Preview Results" at bounding box center [338, 171] width 88 height 11
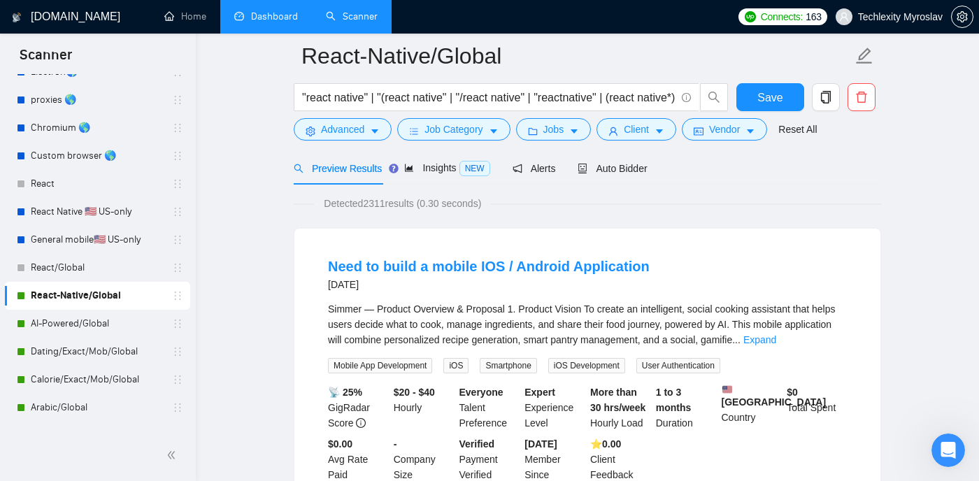
scroll to position [65, 0]
click at [71, 327] on link "AI-Powered/Global" at bounding box center [97, 324] width 133 height 28
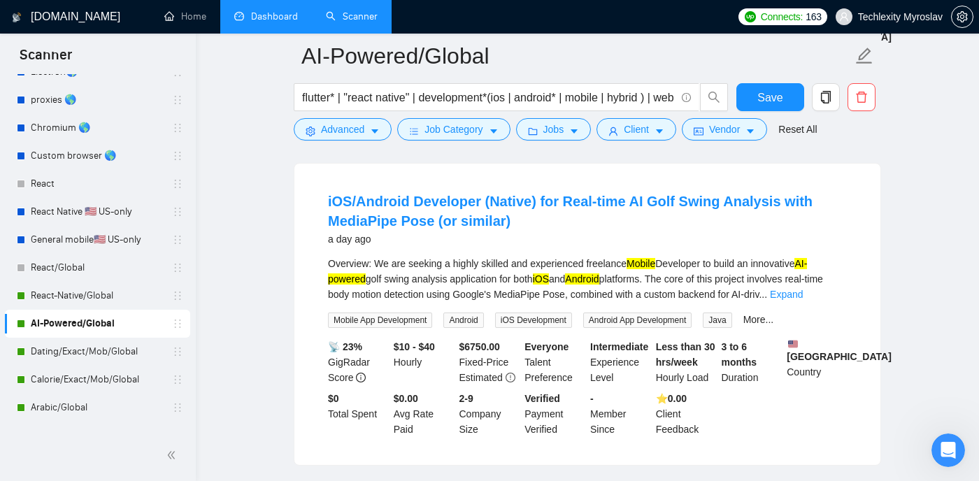
scroll to position [1187, 0]
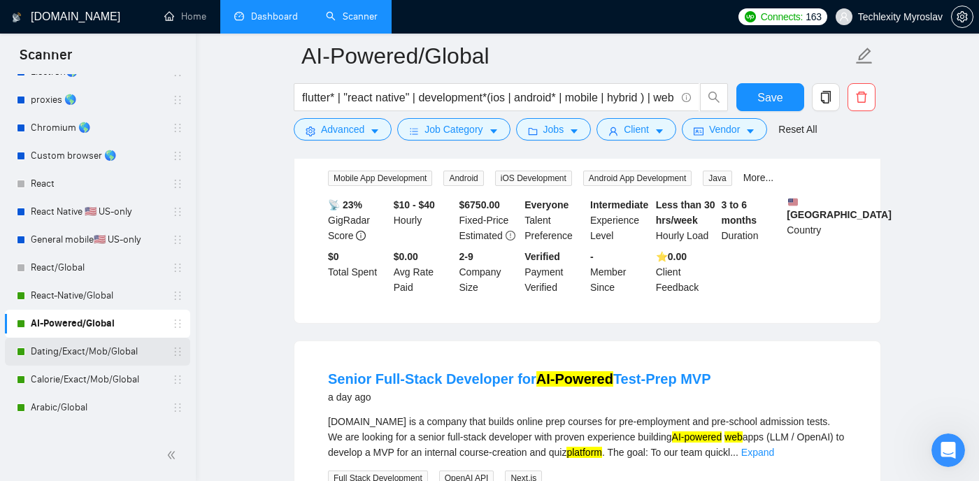
click at [115, 352] on link "Dating/Exact/Mob/Global" at bounding box center [97, 352] width 133 height 28
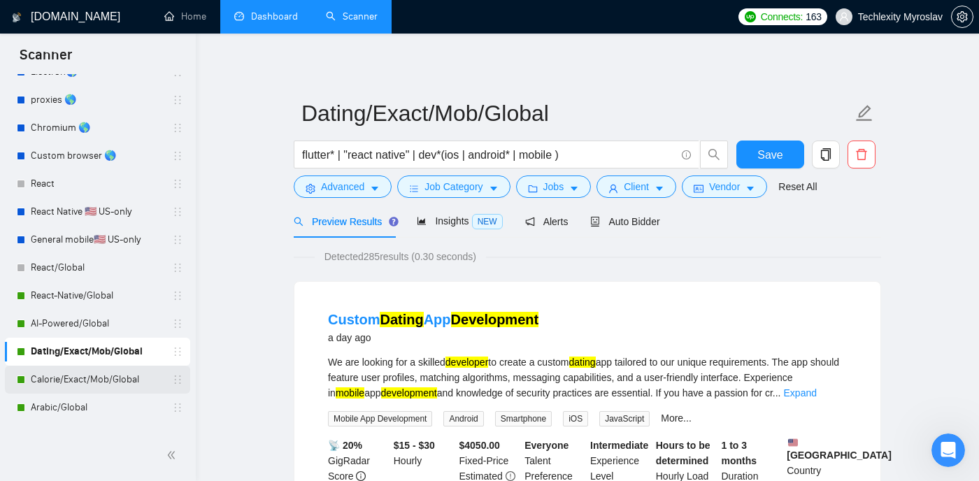
click at [78, 376] on link "Calorie/Exact/Mob/Global" at bounding box center [97, 380] width 133 height 28
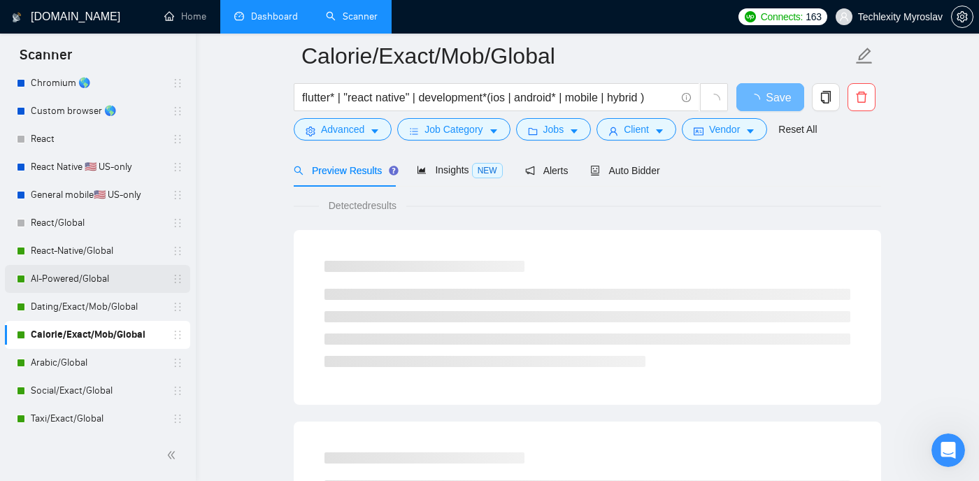
scroll to position [195, 0]
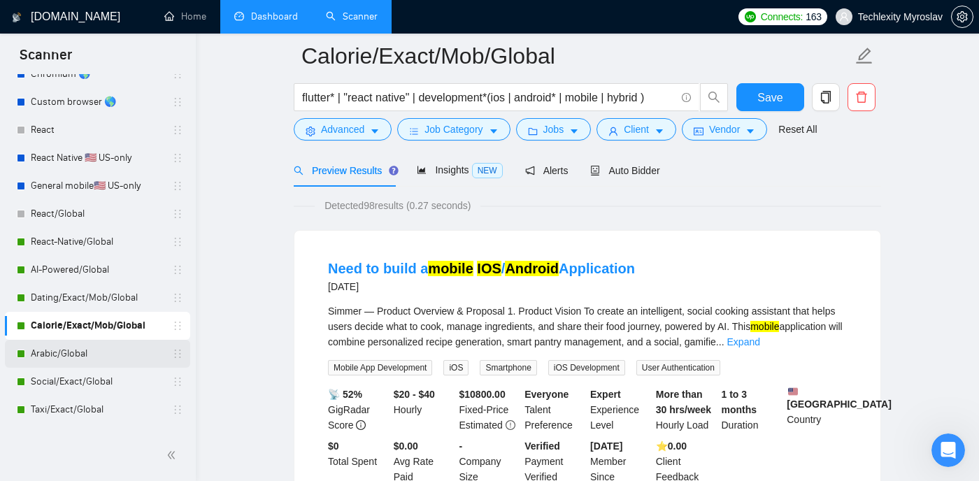
click at [119, 348] on link "Arabic/Global" at bounding box center [97, 354] width 133 height 28
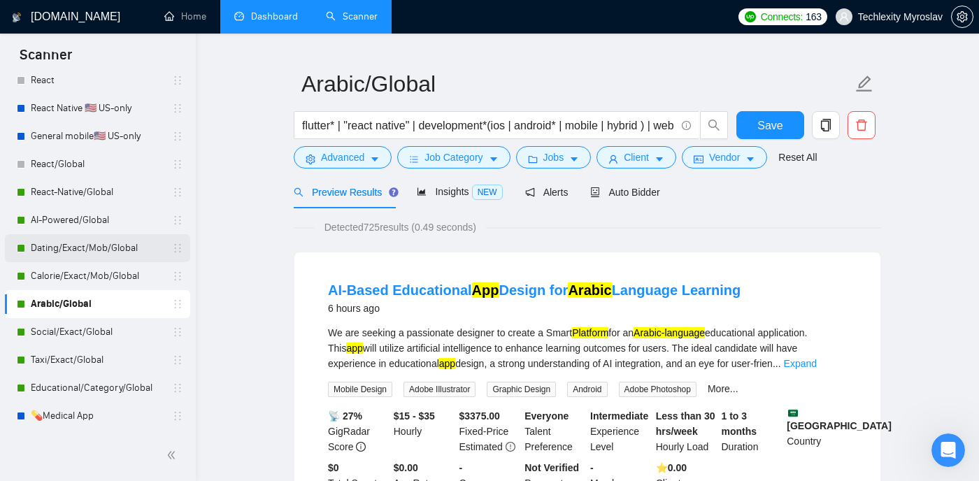
scroll to position [247, 0]
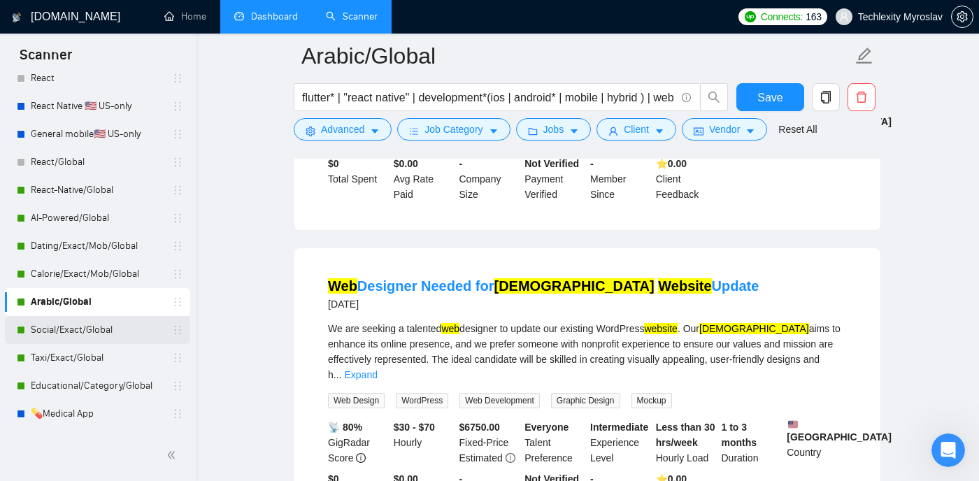
click at [102, 335] on link "Social/Exact/Global" at bounding box center [97, 330] width 133 height 28
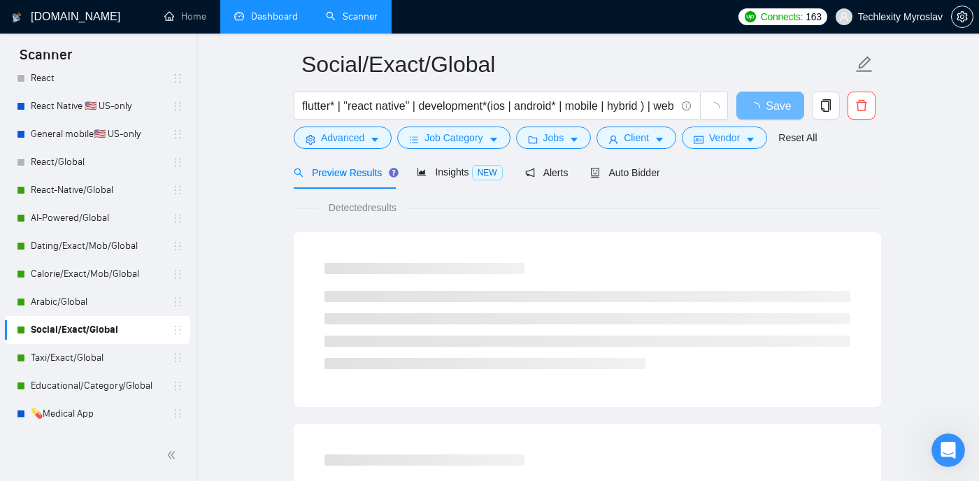
scroll to position [51, 0]
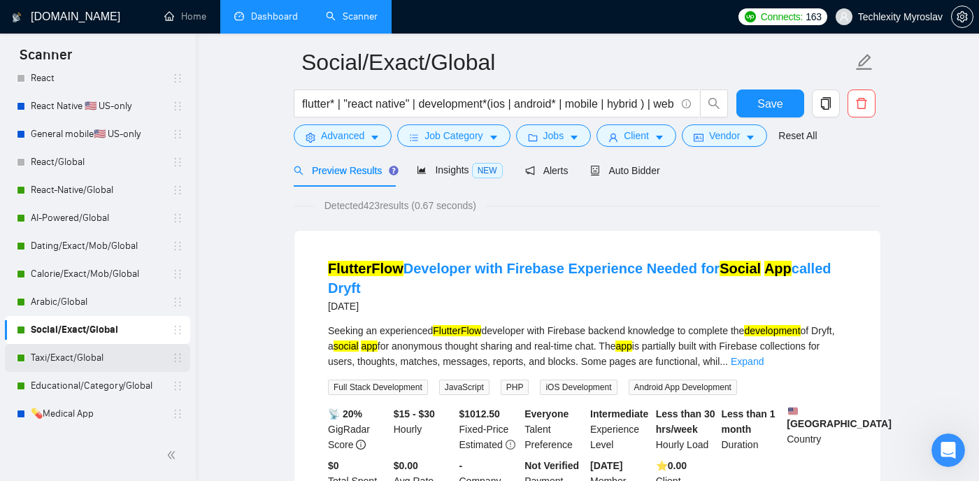
click at [110, 357] on link "Taxi/Exact/Global" at bounding box center [97, 358] width 133 height 28
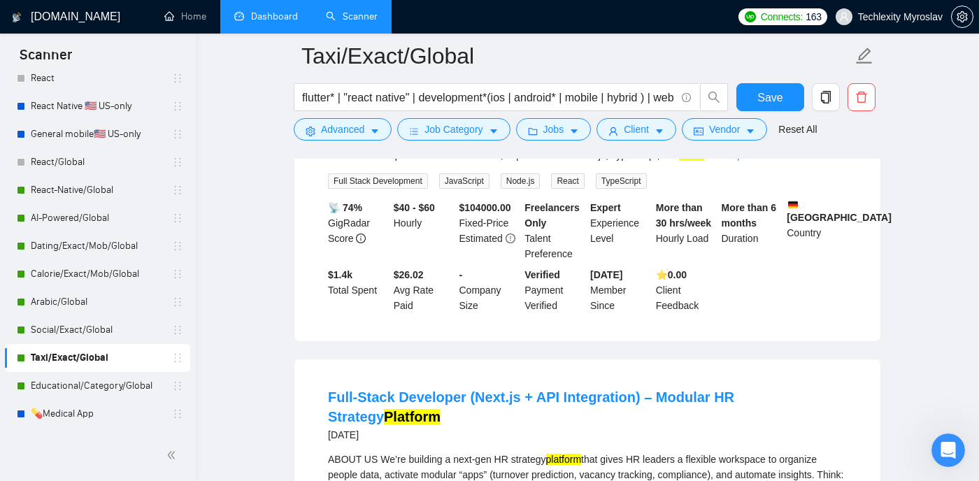
scroll to position [270, 0]
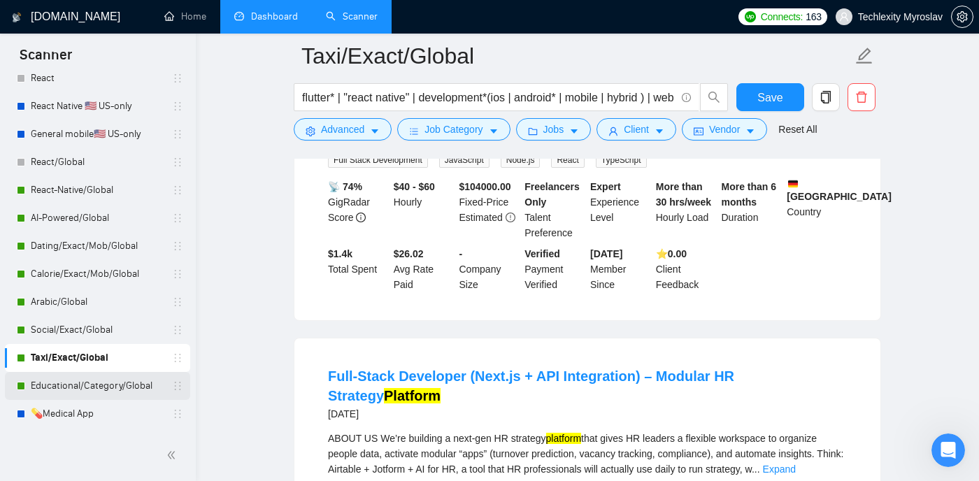
click at [97, 384] on link "Educational/Category/Global" at bounding box center [97, 386] width 133 height 28
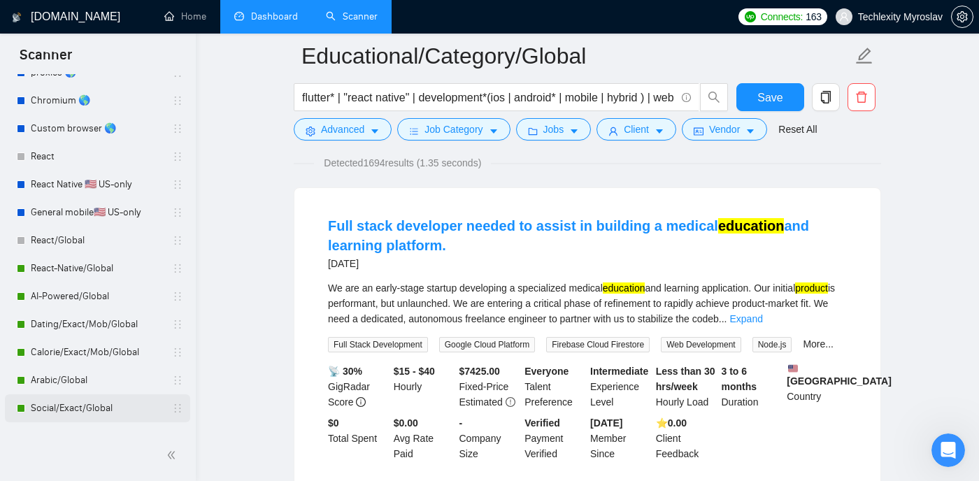
scroll to position [118, 0]
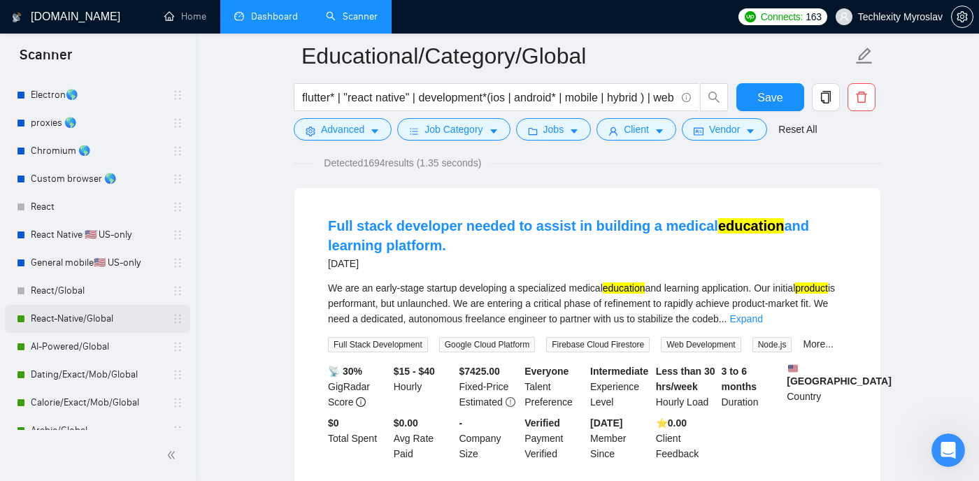
click at [115, 316] on link "React-Native/Global" at bounding box center [97, 319] width 133 height 28
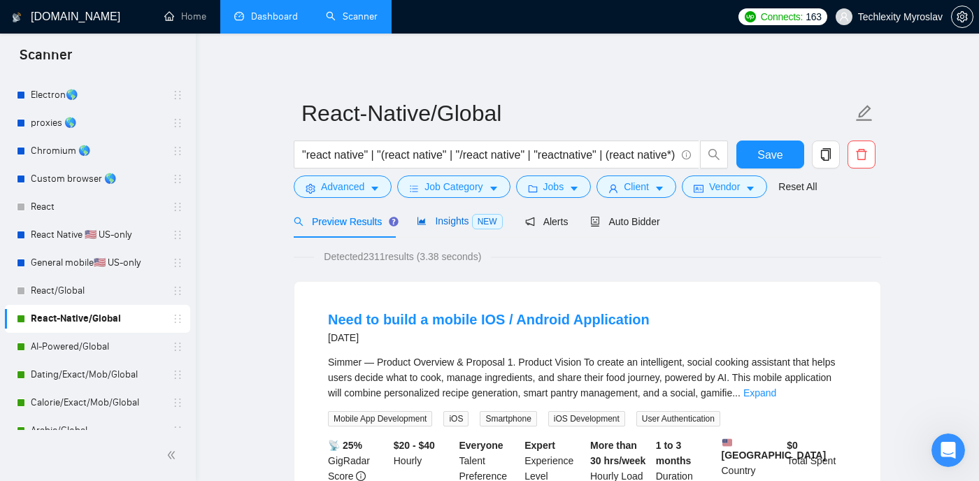
click at [430, 213] on div "Insights NEW" at bounding box center [459, 221] width 85 height 16
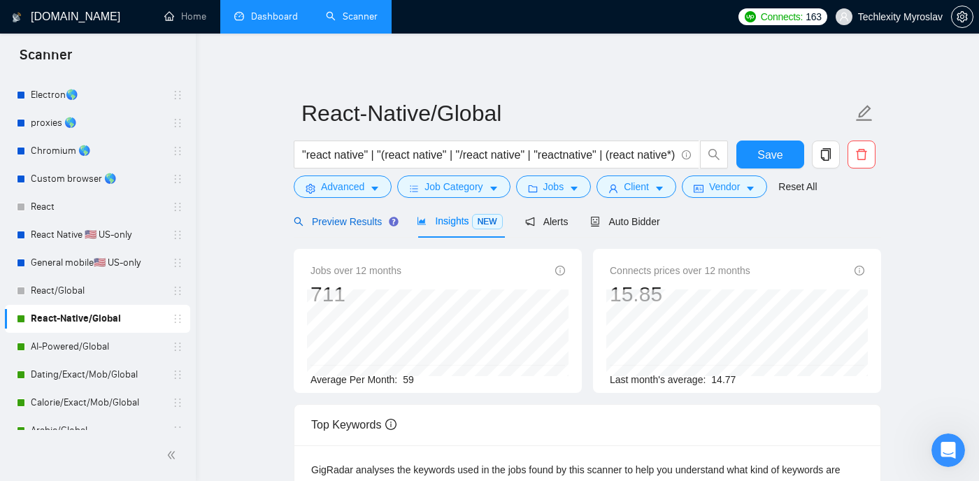
click at [359, 220] on span "Preview Results" at bounding box center [344, 221] width 101 height 11
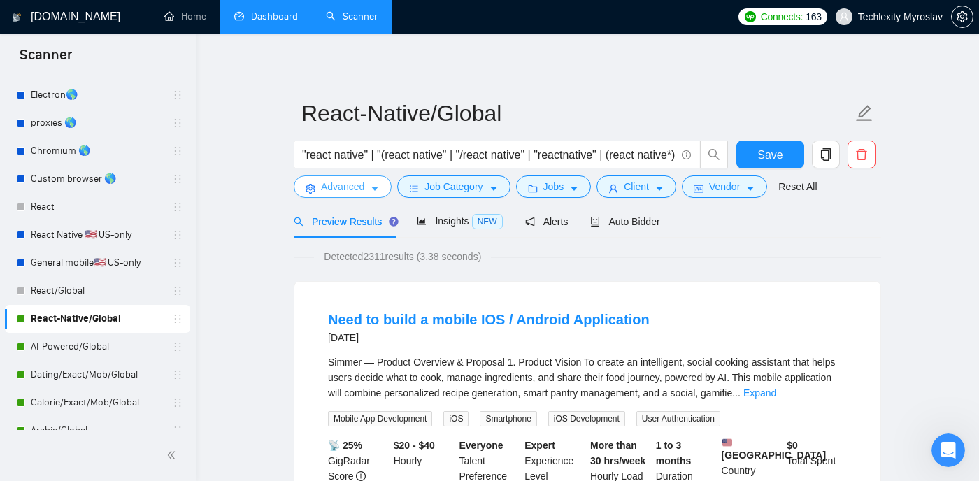
click at [364, 185] on span "Advanced" at bounding box center [342, 186] width 43 height 15
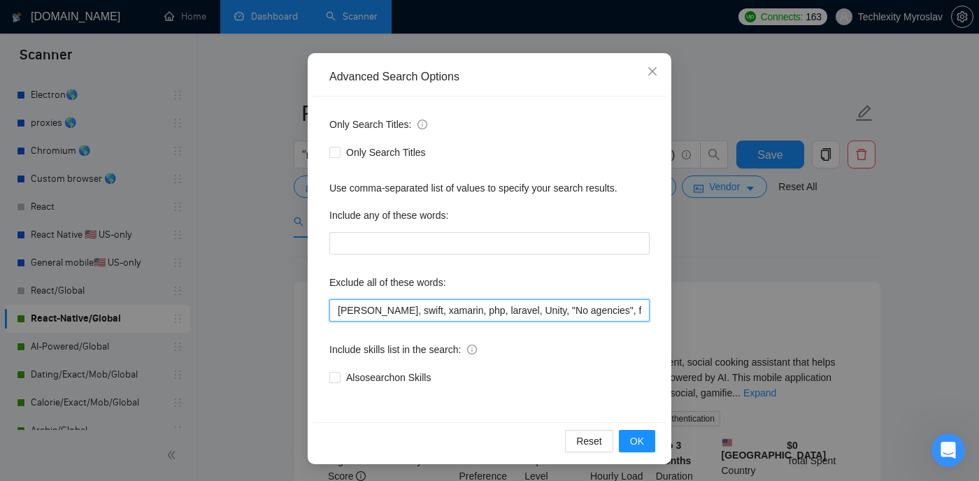
scroll to position [0, 266]
drag, startPoint x: 465, startPoint y: 309, endPoint x: 724, endPoint y: 313, distance: 259.5
click at [724, 313] on div "Advanced Search Options Only Search Titles: Only Search Titles Use comma-separa…" at bounding box center [489, 240] width 979 height 481
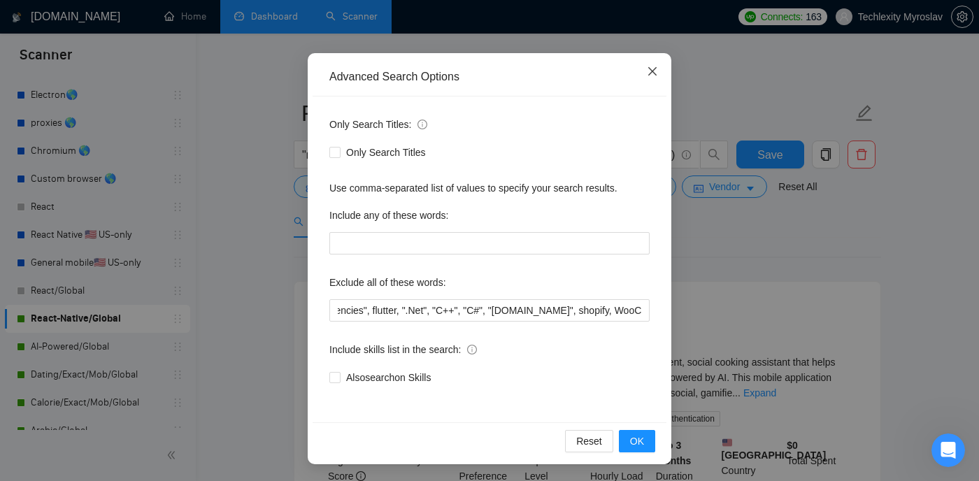
click at [648, 73] on icon "close" at bounding box center [652, 71] width 11 height 11
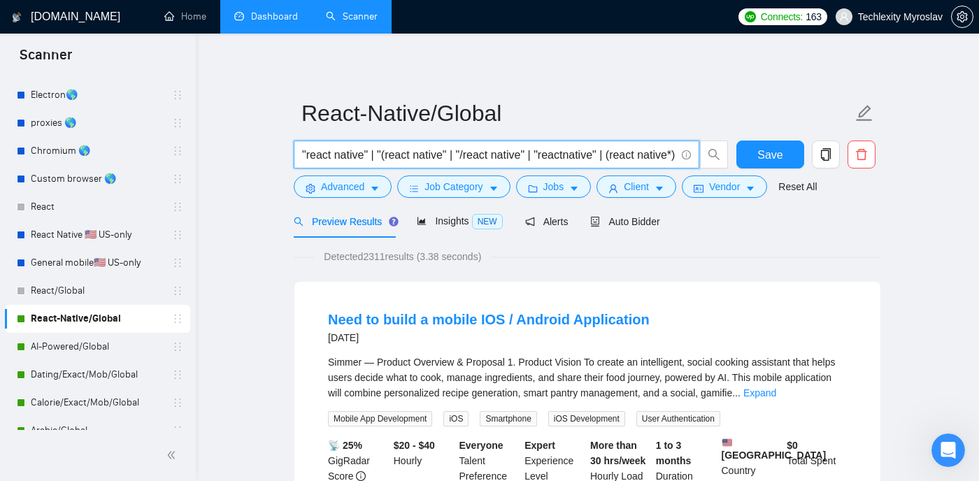
scroll to position [0, 86]
drag, startPoint x: 508, startPoint y: 154, endPoint x: 746, endPoint y: 138, distance: 238.3
click at [746, 138] on form "React-Native/Global "react native" | "(react native" | "/react native" | "react…" at bounding box center [587, 148] width 587 height 114
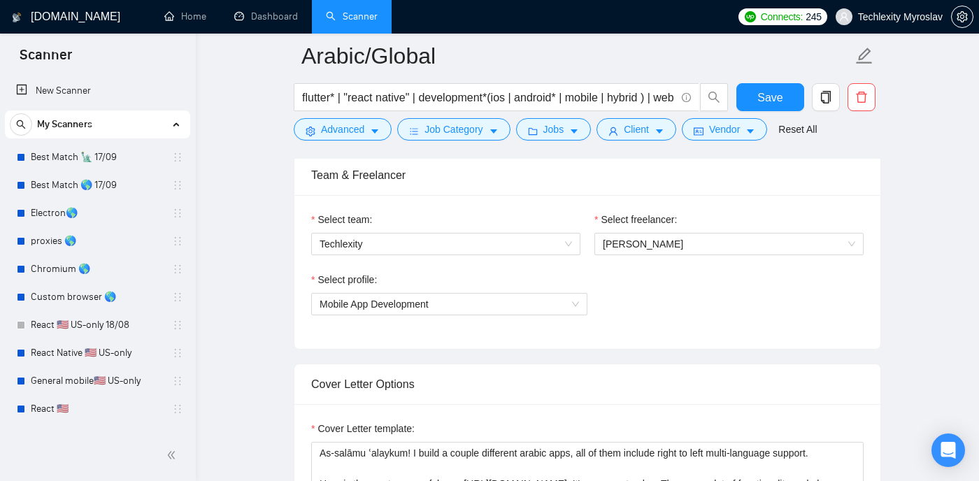
scroll to position [706, 0]
